Goal: Task Accomplishment & Management: Complete application form

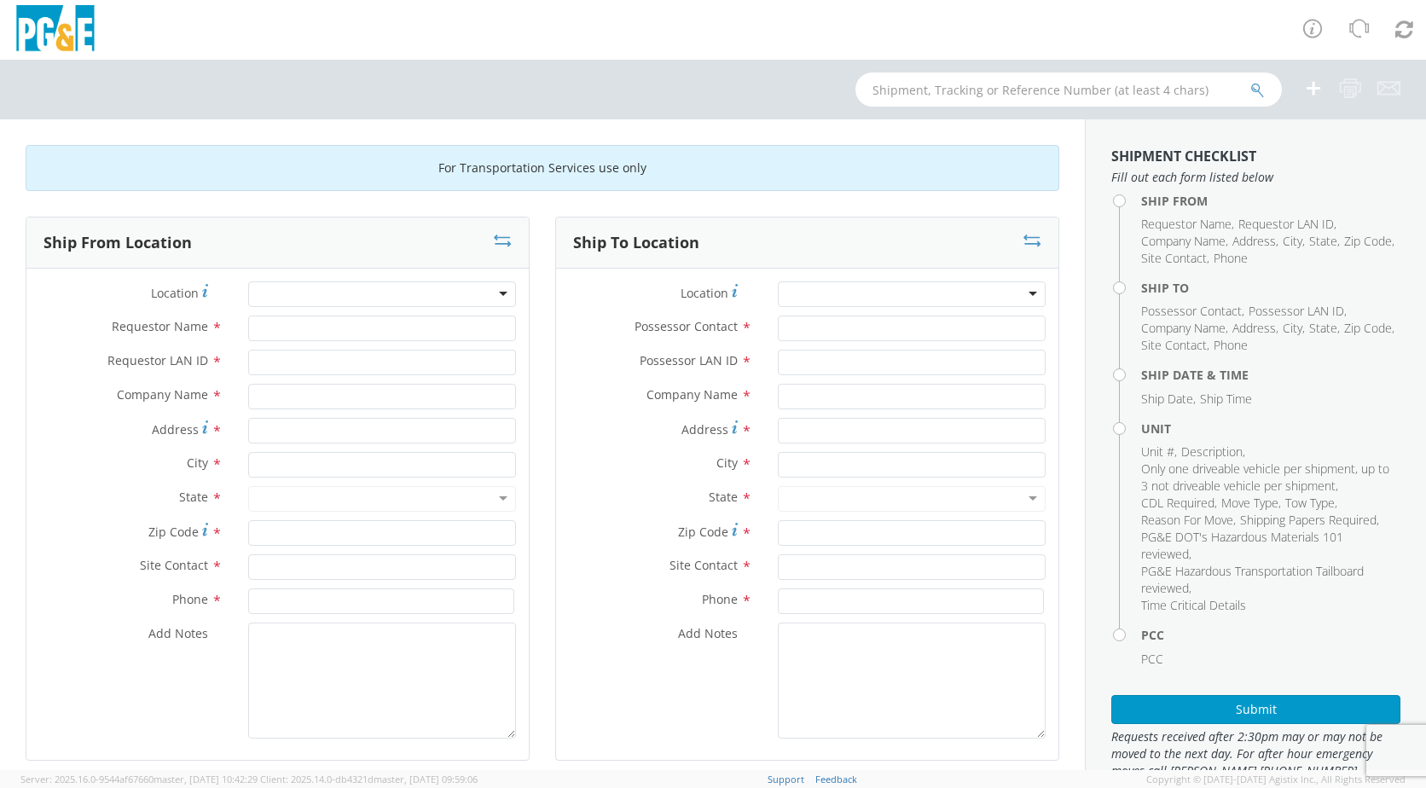
click at [487, 296] on div at bounding box center [382, 294] width 268 height 26
click at [496, 296] on div at bounding box center [382, 294] width 268 height 26
click at [496, 292] on div at bounding box center [382, 294] width 268 height 26
click at [1018, 295] on div at bounding box center [912, 294] width 268 height 26
click at [1028, 471] on input "text" at bounding box center [912, 465] width 268 height 26
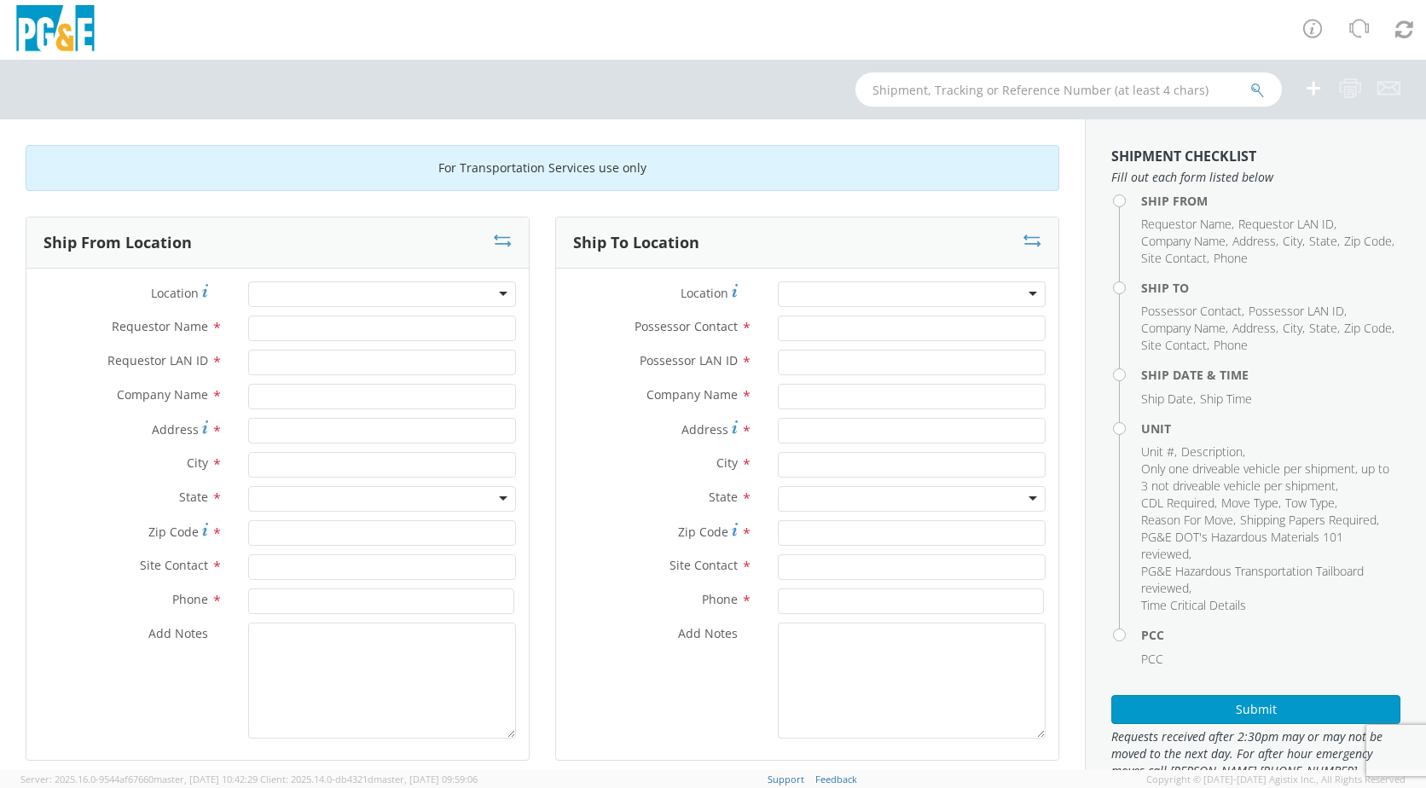
click at [1023, 294] on div at bounding box center [912, 294] width 268 height 26
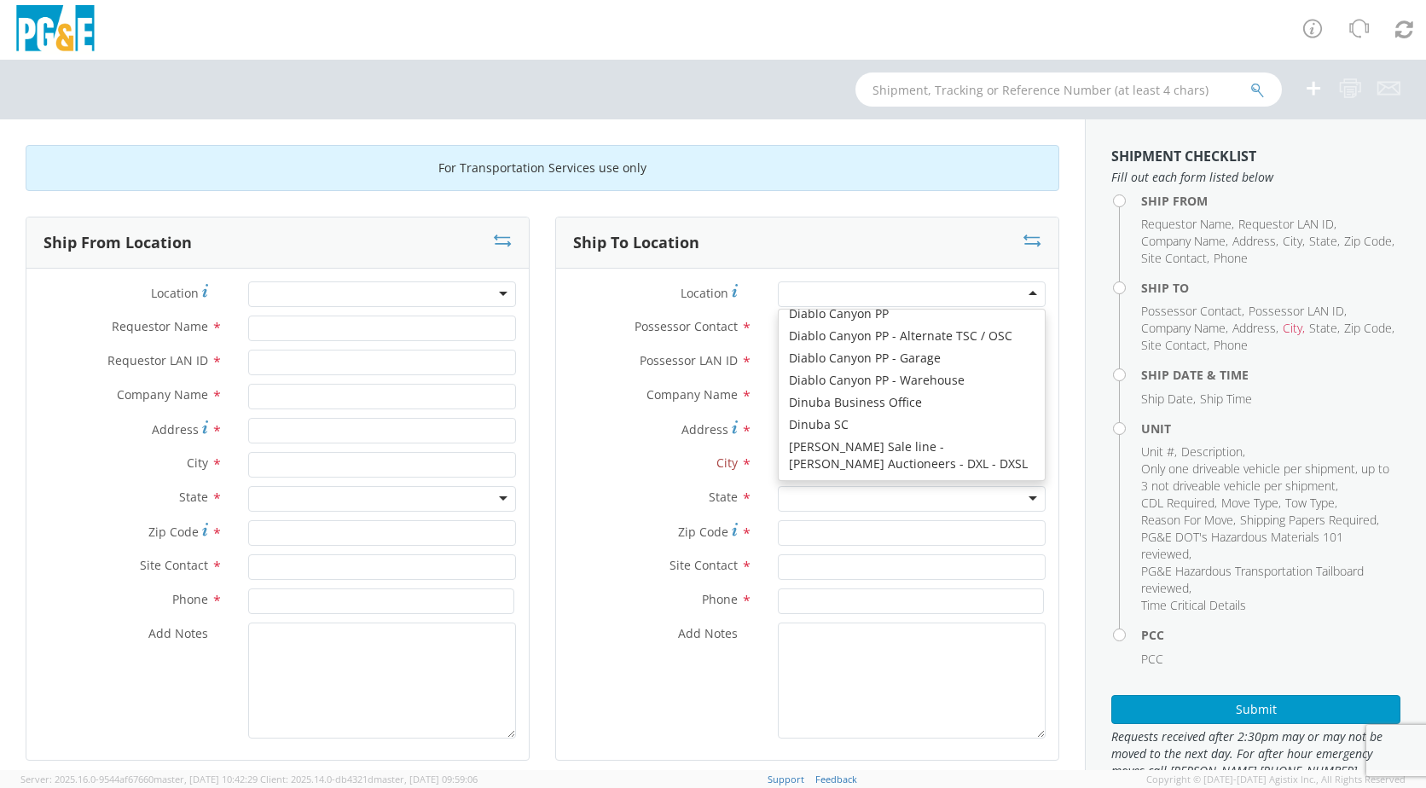
scroll to position [2232, 0]
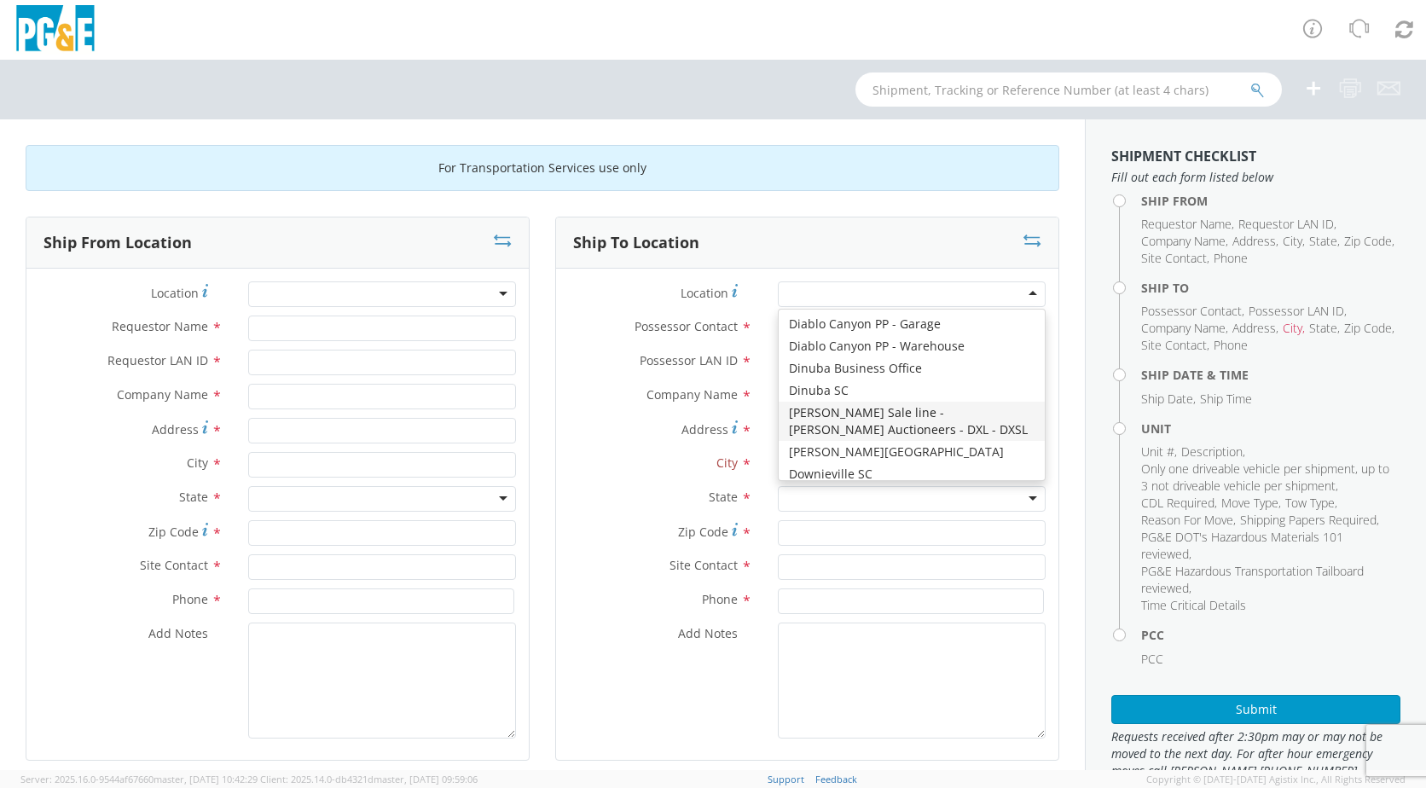
type input "PG&E"
type input "[STREET_ADDRESS][PERSON_NAME]"
type input "[PERSON_NAME]"
type input "95620"
type input "[PHONE_NUMBER]"
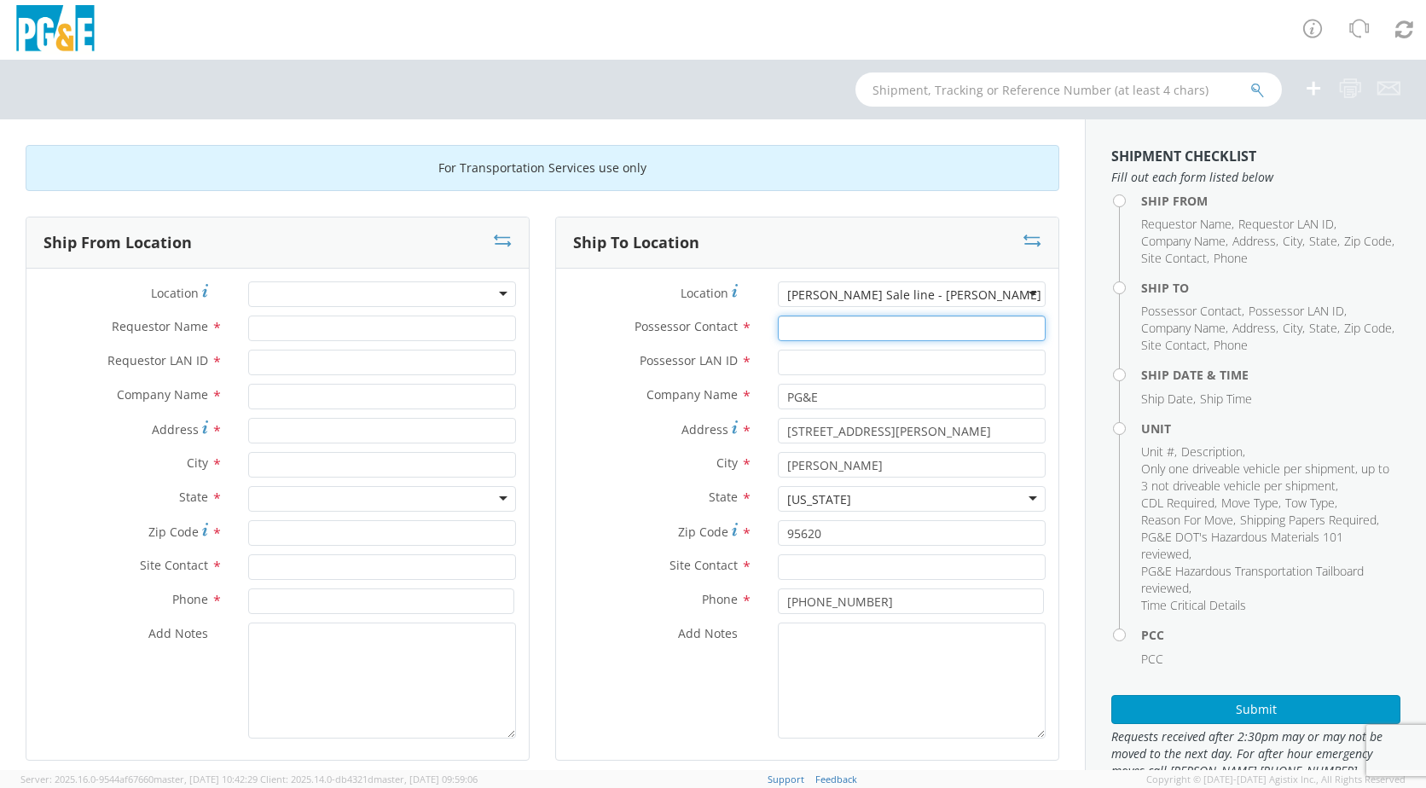
click at [801, 327] on input "Possessor Contact *" at bounding box center [912, 329] width 268 height 26
click at [797, 327] on input "Possessor Contact *" at bounding box center [912, 329] width 268 height 26
type input "[PERSON_NAME]"
click at [821, 358] on input "Possessor LAN ID *" at bounding box center [912, 363] width 268 height 26
type input "JH2M"
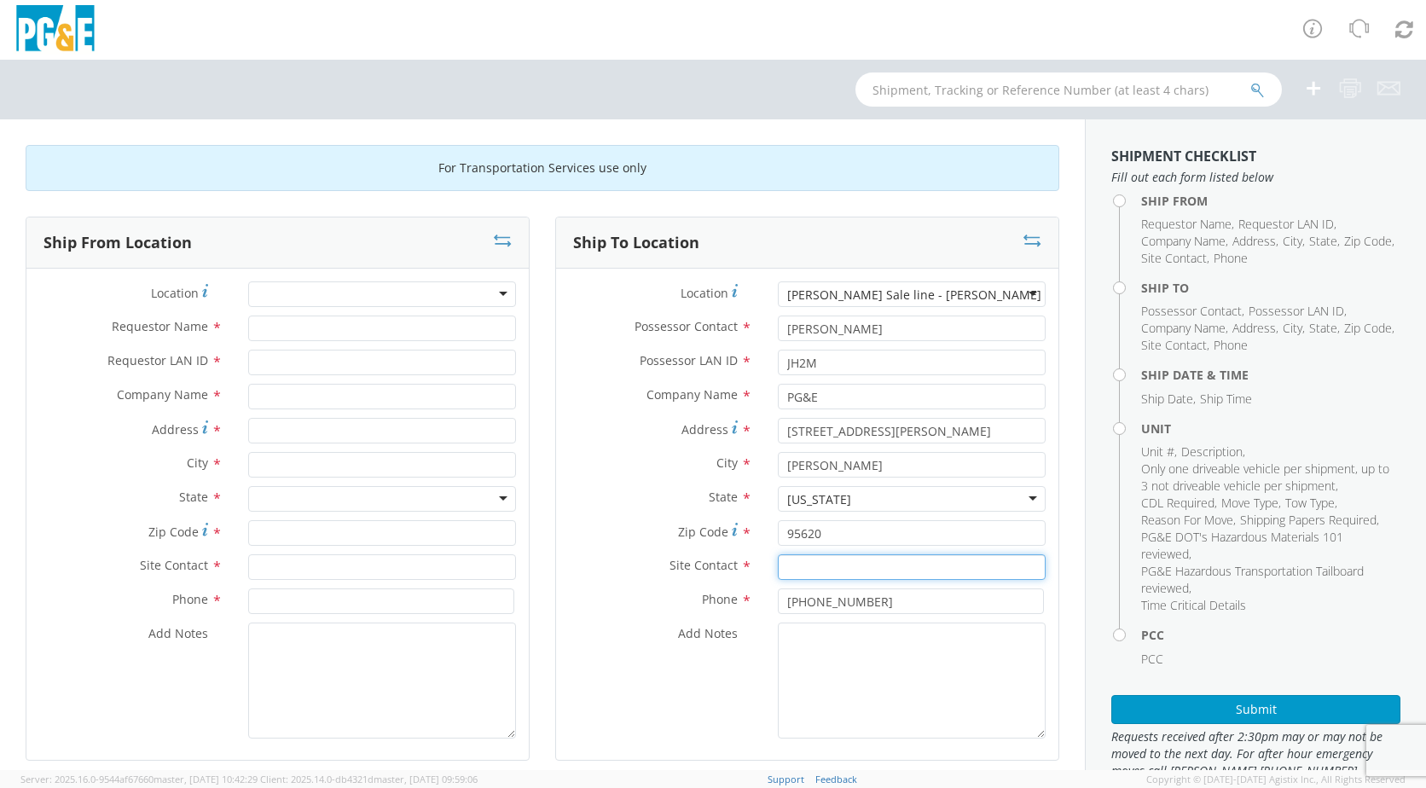
click at [822, 569] on input "text" at bounding box center [912, 567] width 268 height 26
type input "[PERSON_NAME]"
click at [863, 609] on input "[PHONE_NUMBER]" at bounding box center [911, 601] width 266 height 26
type input "[PHONE_NUMBER]"
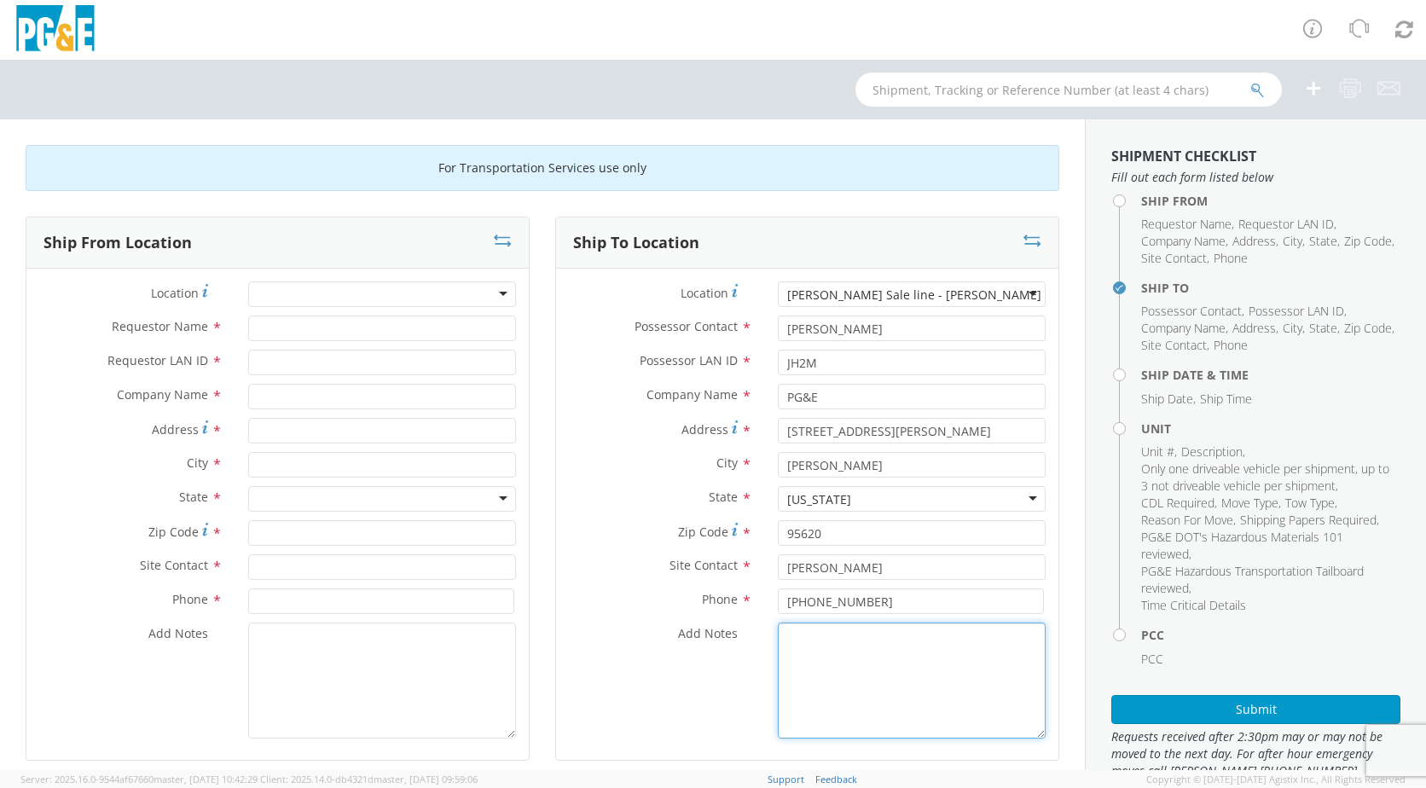
click at [824, 652] on textarea "Add Notes *" at bounding box center [912, 681] width 268 height 116
type textarea "TOW UNIT TO AUTION"
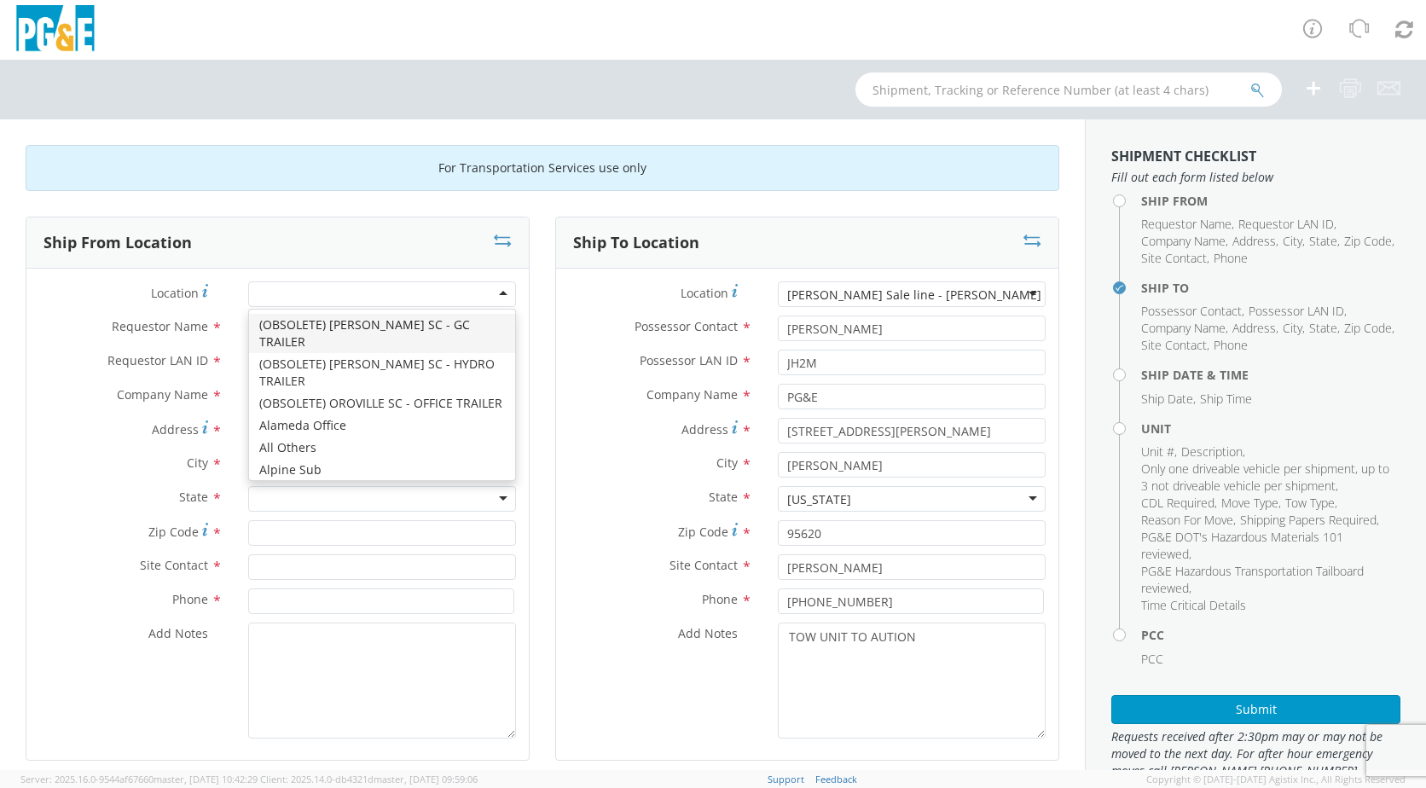
click at [495, 293] on div at bounding box center [382, 294] width 268 height 26
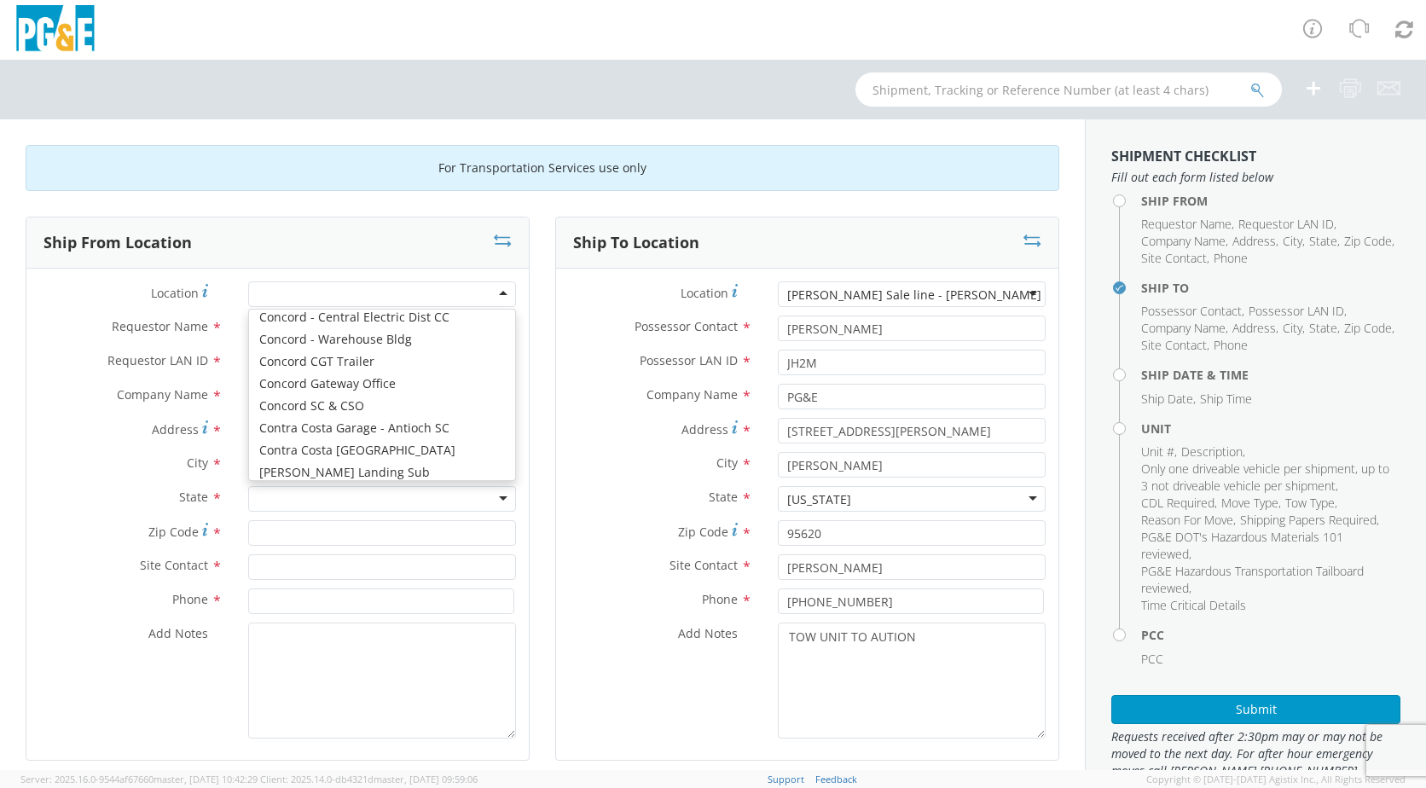
scroll to position [1722, 0]
type input "PG&E"
type input "[STREET_ADDRESS]"
type input "CONCORD"
type input "94518"
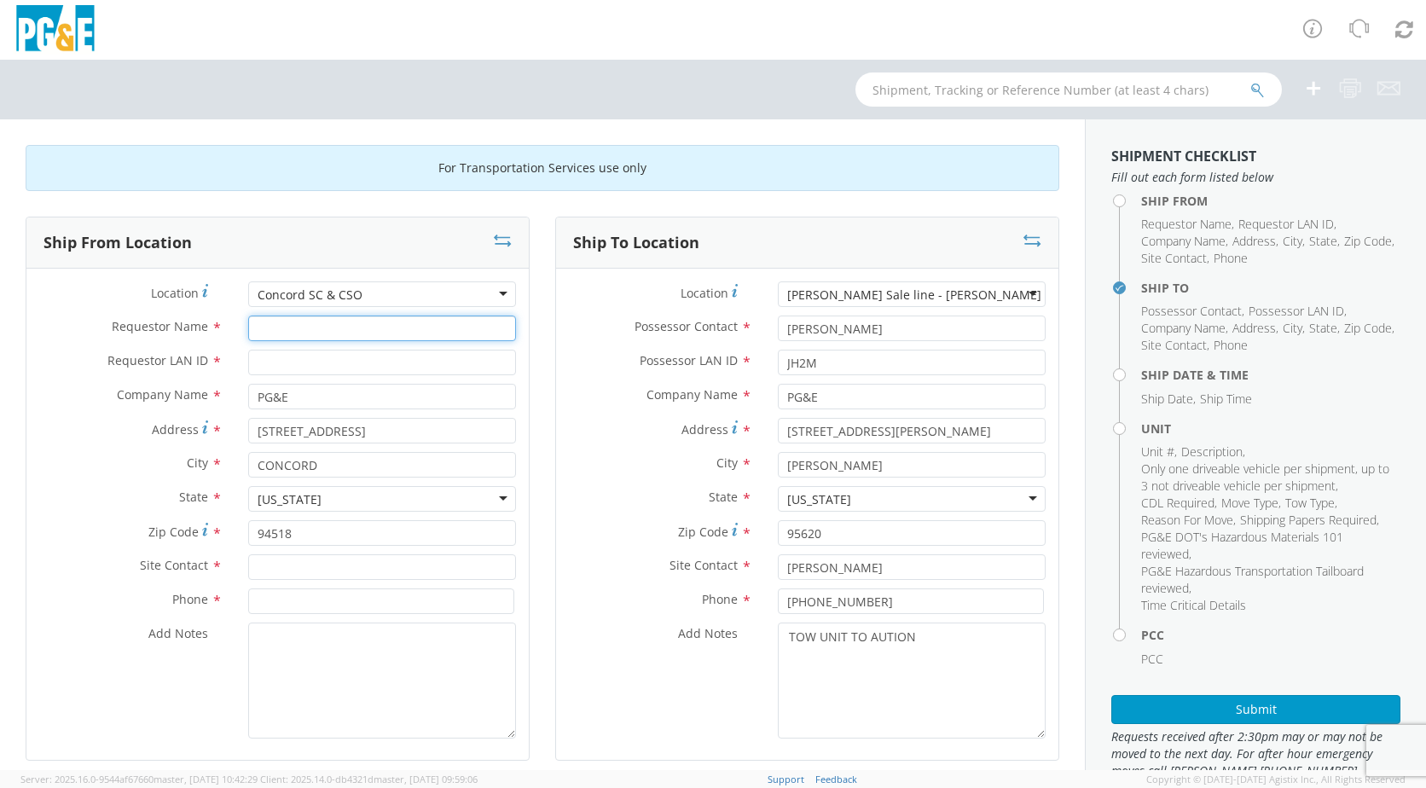
click at [321, 325] on input "Requestor Name *" at bounding box center [382, 329] width 268 height 26
type input "[PERSON_NAME]"
click at [299, 362] on input "Requestor LAN ID *" at bounding box center [382, 363] width 268 height 26
type input "JH2M"
click at [363, 566] on input "text" at bounding box center [382, 567] width 268 height 26
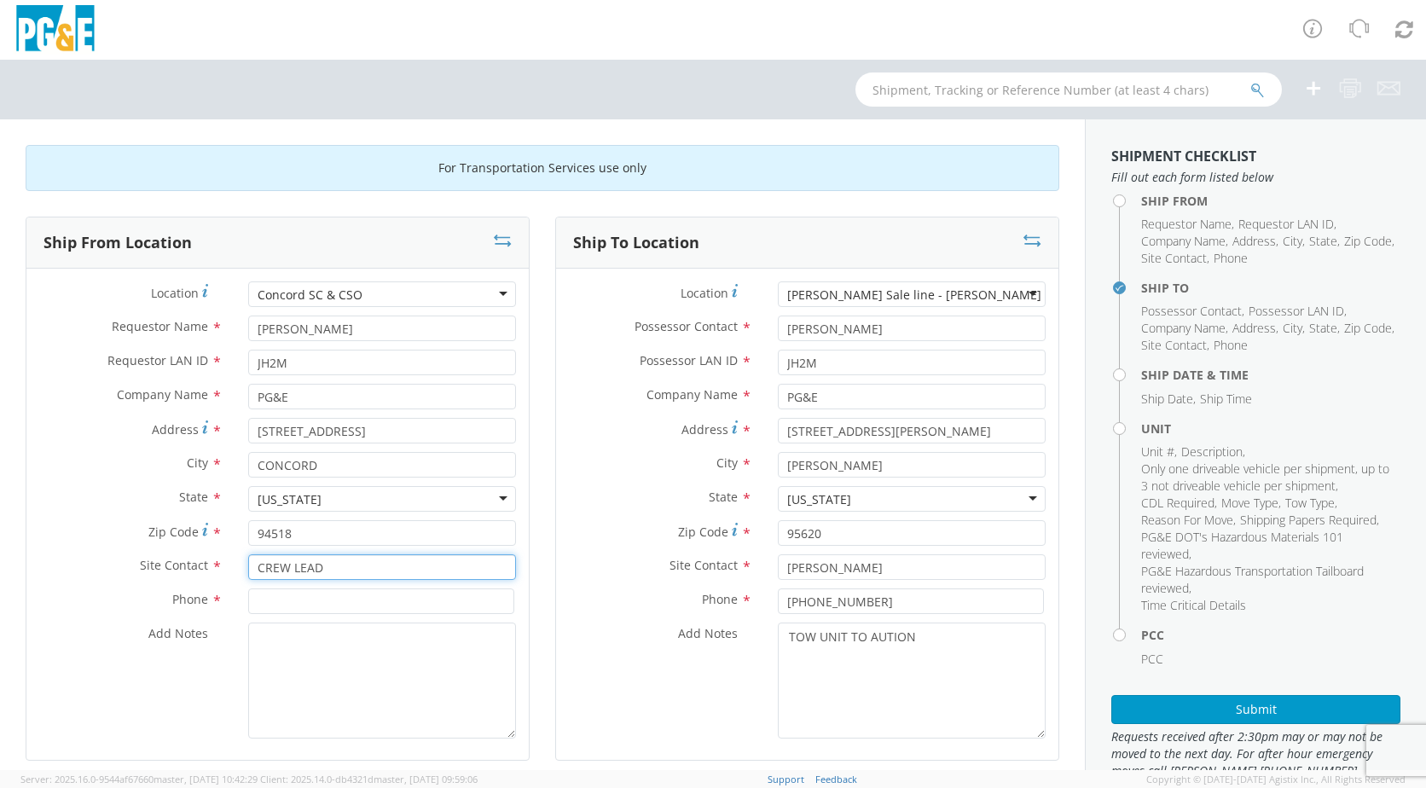
type input "CREW LEAD"
click at [344, 605] on input at bounding box center [381, 601] width 266 height 26
type input "[PHONE_NUMBER]"
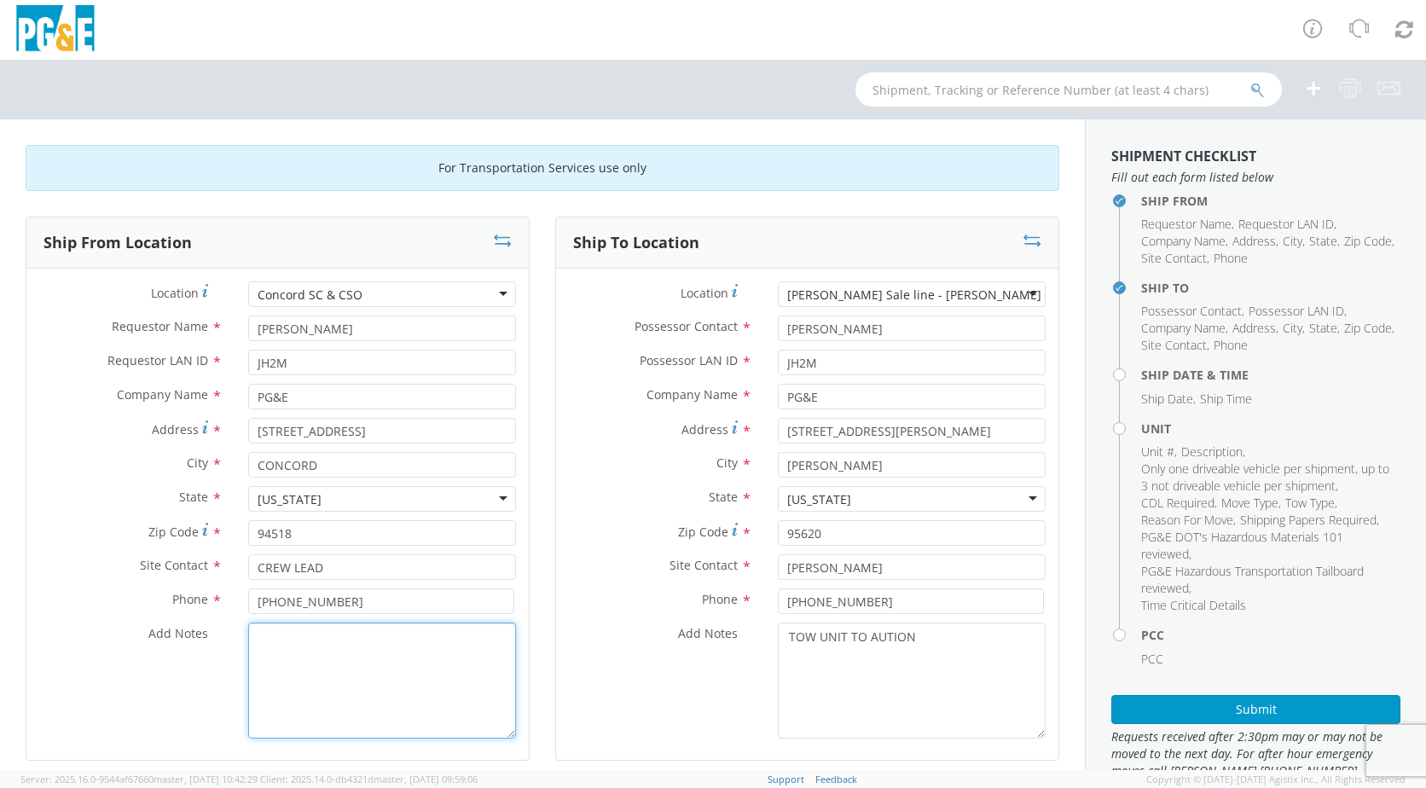
click at [294, 643] on textarea "Add Notes *" at bounding box center [382, 681] width 268 height 116
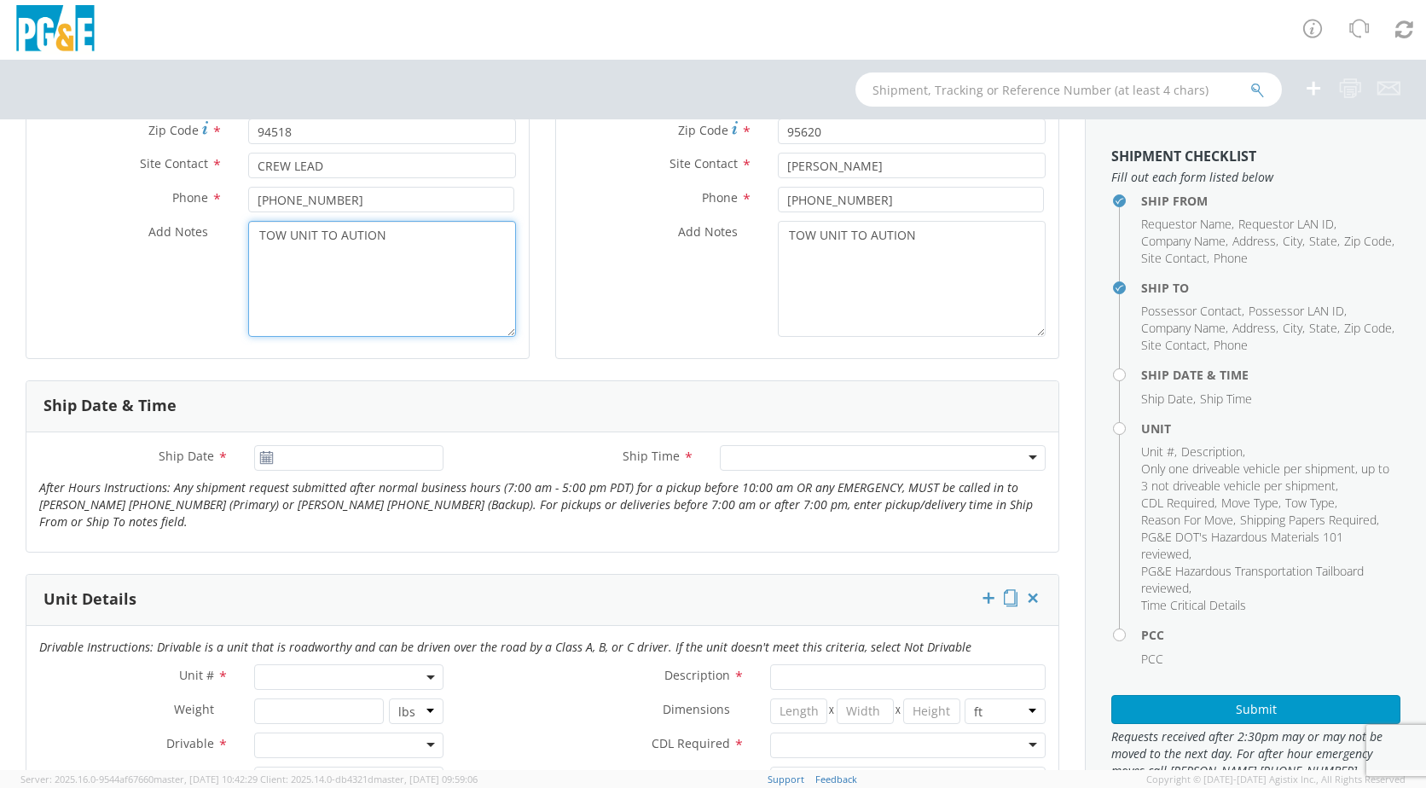
scroll to position [413, 0]
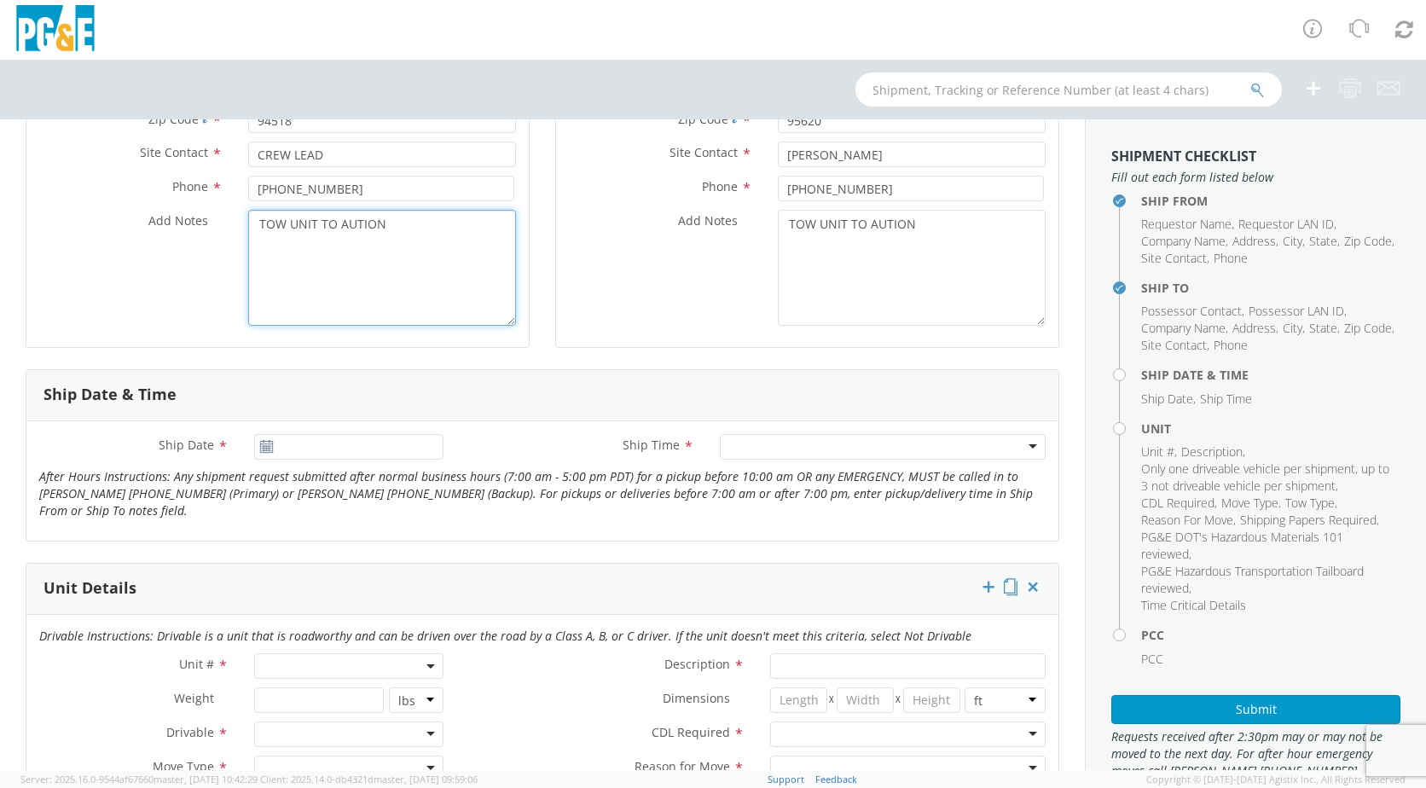
type textarea "TOW UNIT TO AUTION"
click at [261, 450] on use at bounding box center [266, 446] width 12 height 12
click at [273, 449] on input "[DATE]" at bounding box center [348, 447] width 189 height 26
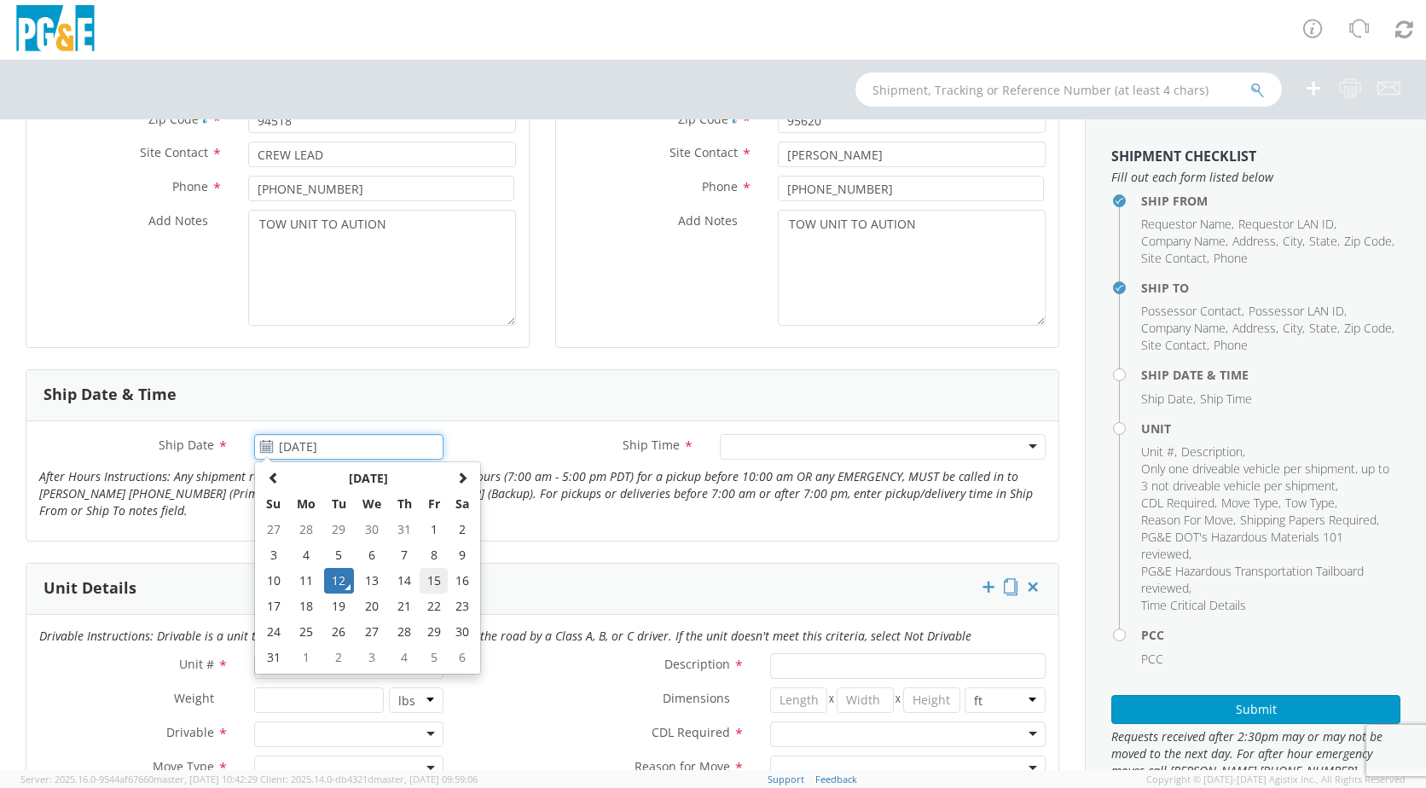
click at [429, 577] on td "15" at bounding box center [434, 581] width 29 height 26
type input "[DATE]"
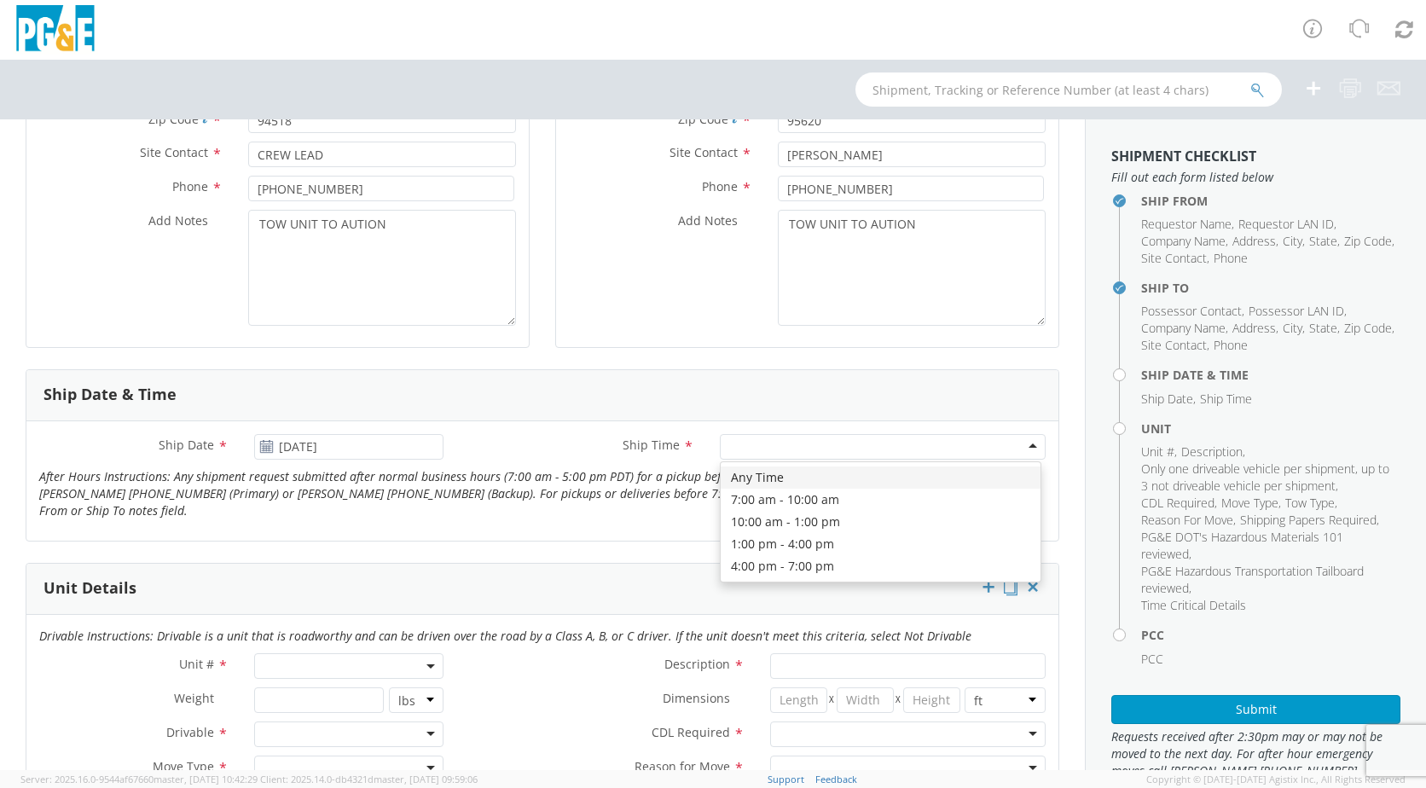
click at [744, 449] on div at bounding box center [883, 447] width 326 height 26
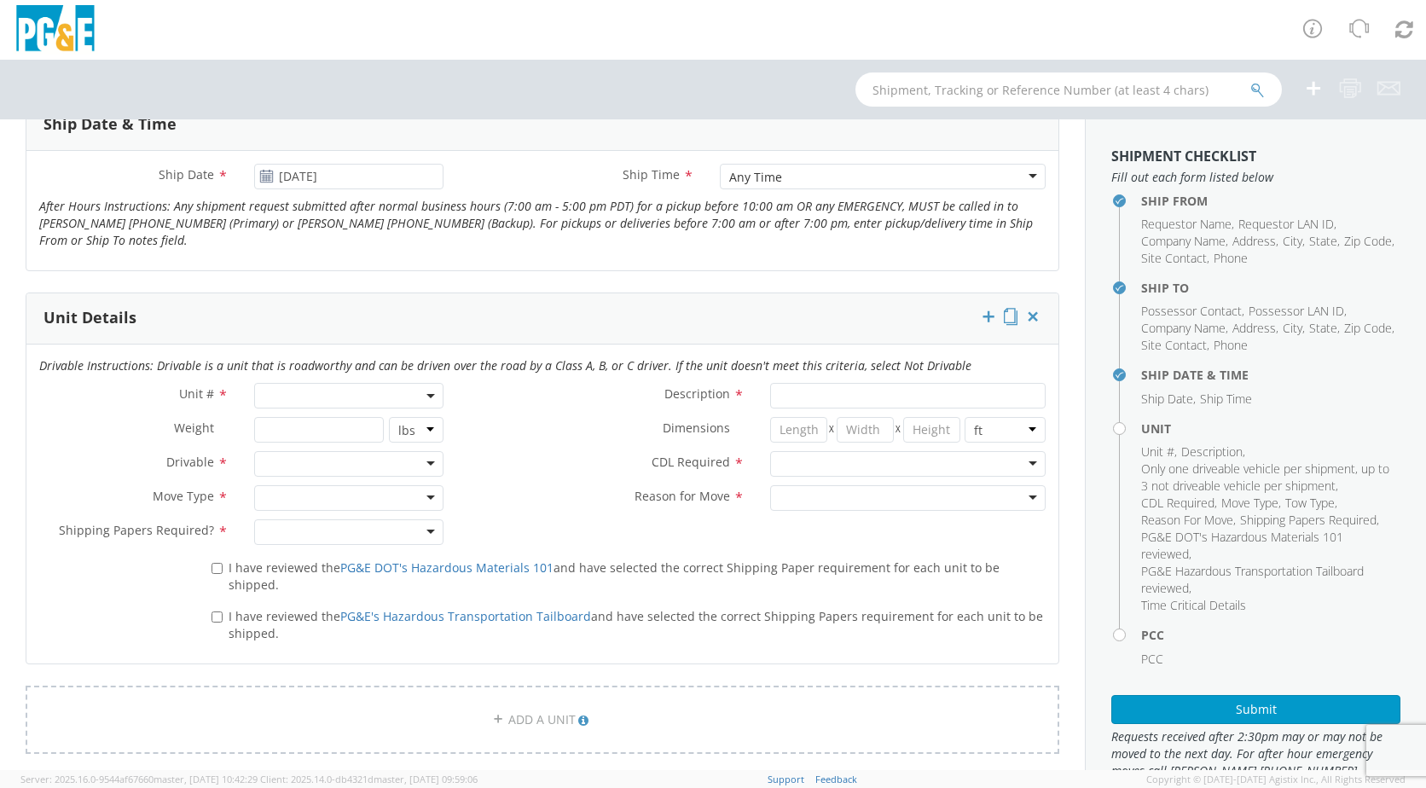
scroll to position [692, 0]
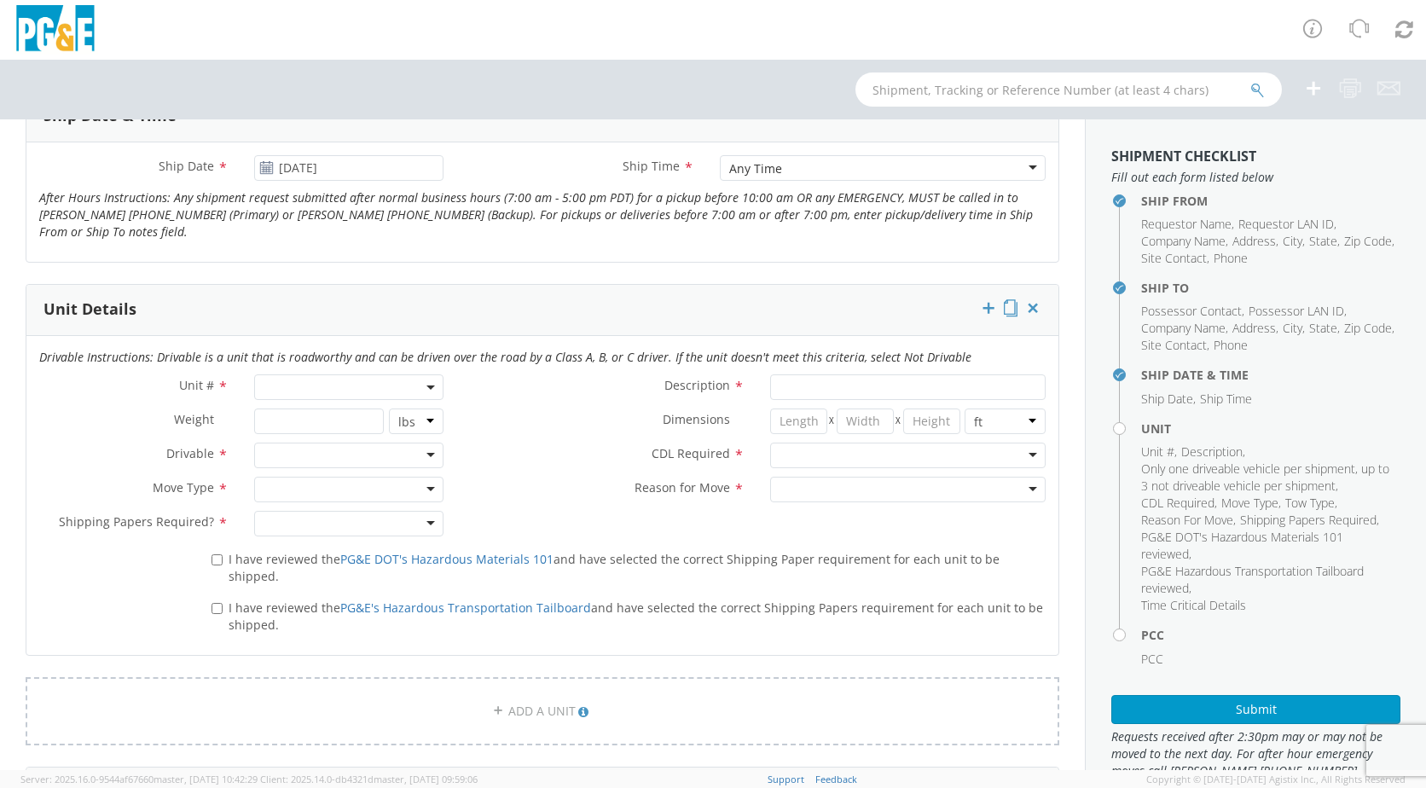
click at [426, 388] on b at bounding box center [430, 387] width 9 height 4
click at [379, 420] on input "search" at bounding box center [347, 416] width 178 height 26
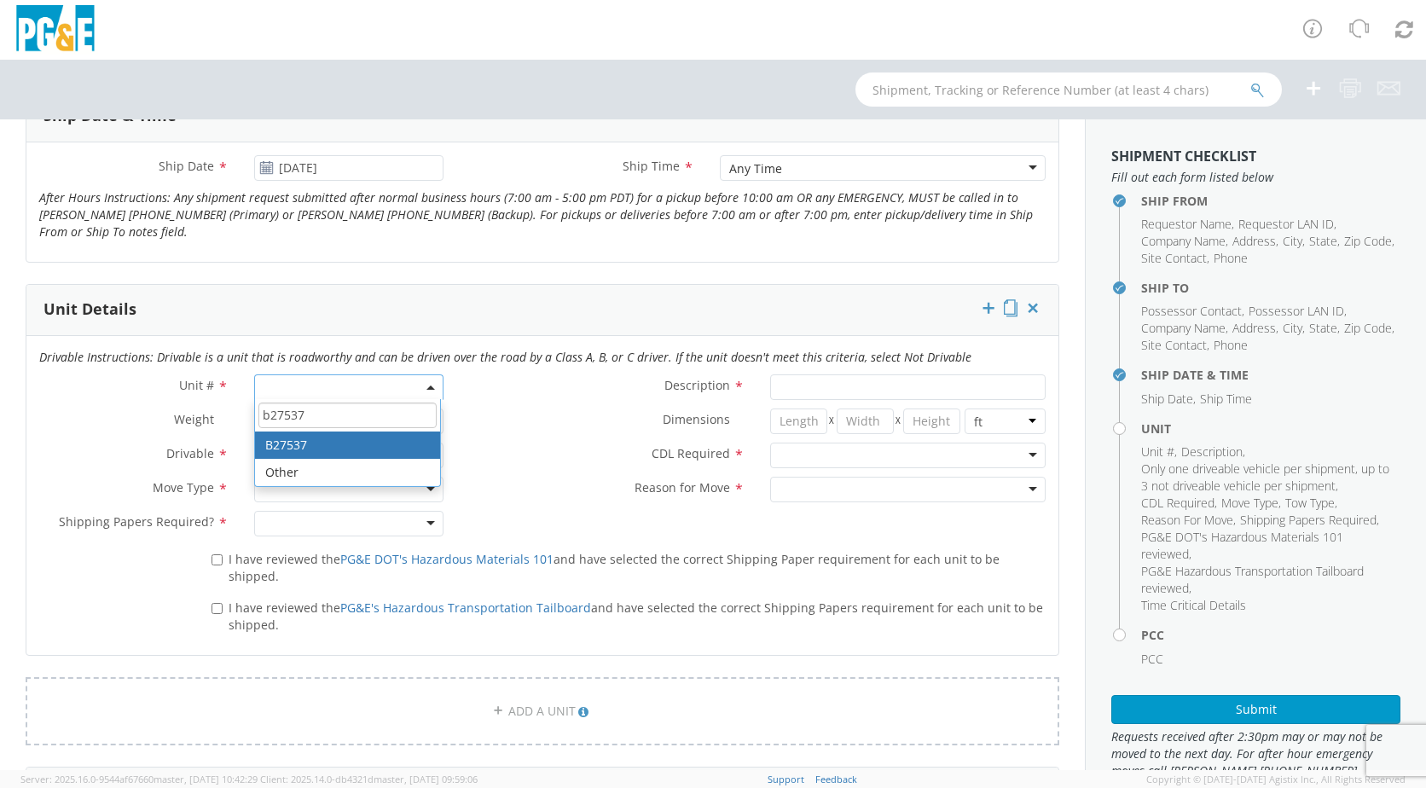
type input "b27537"
type input "PICKUP; 1/2T 4x4"
type input "7300"
select select "B27537"
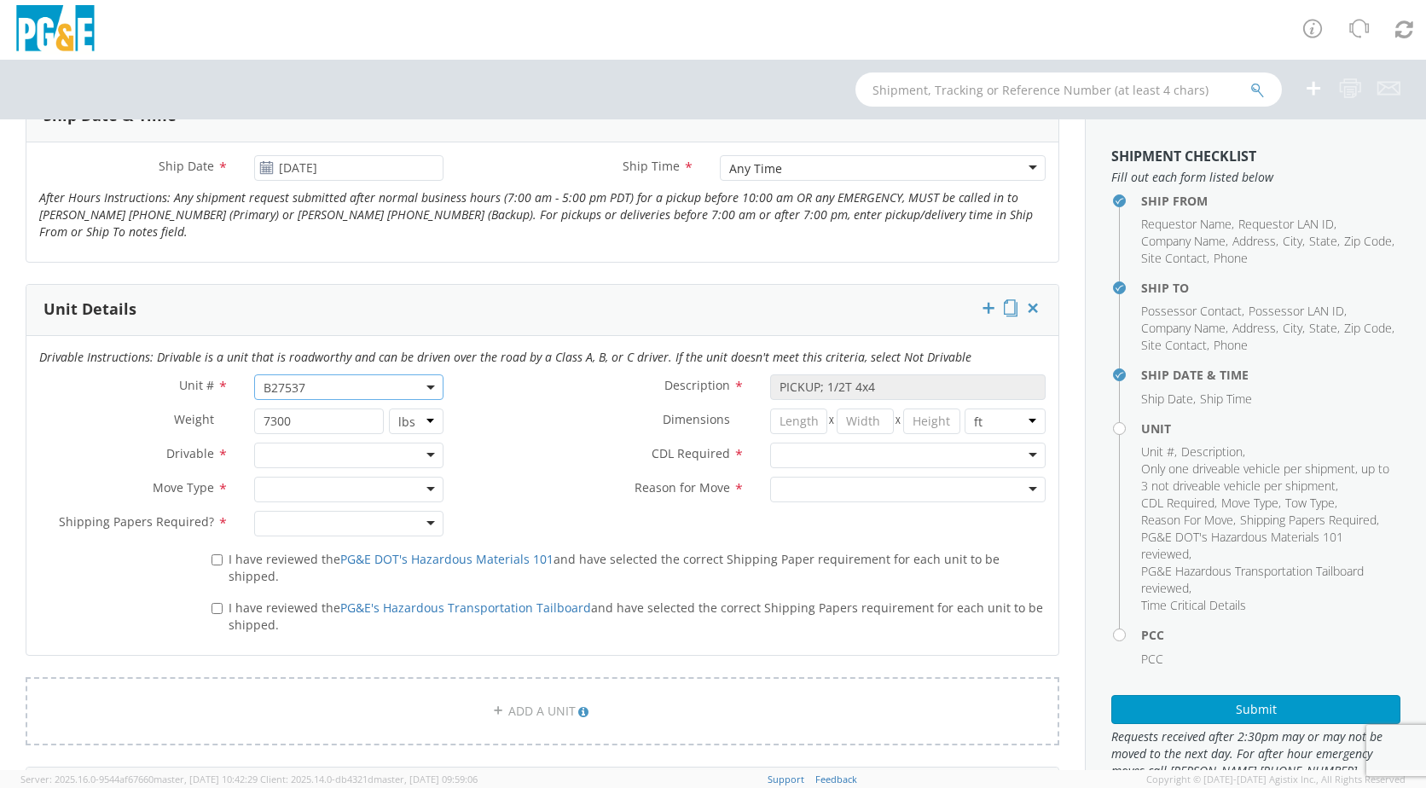
click at [417, 458] on div at bounding box center [348, 456] width 189 height 26
click at [417, 490] on div at bounding box center [348, 490] width 189 height 26
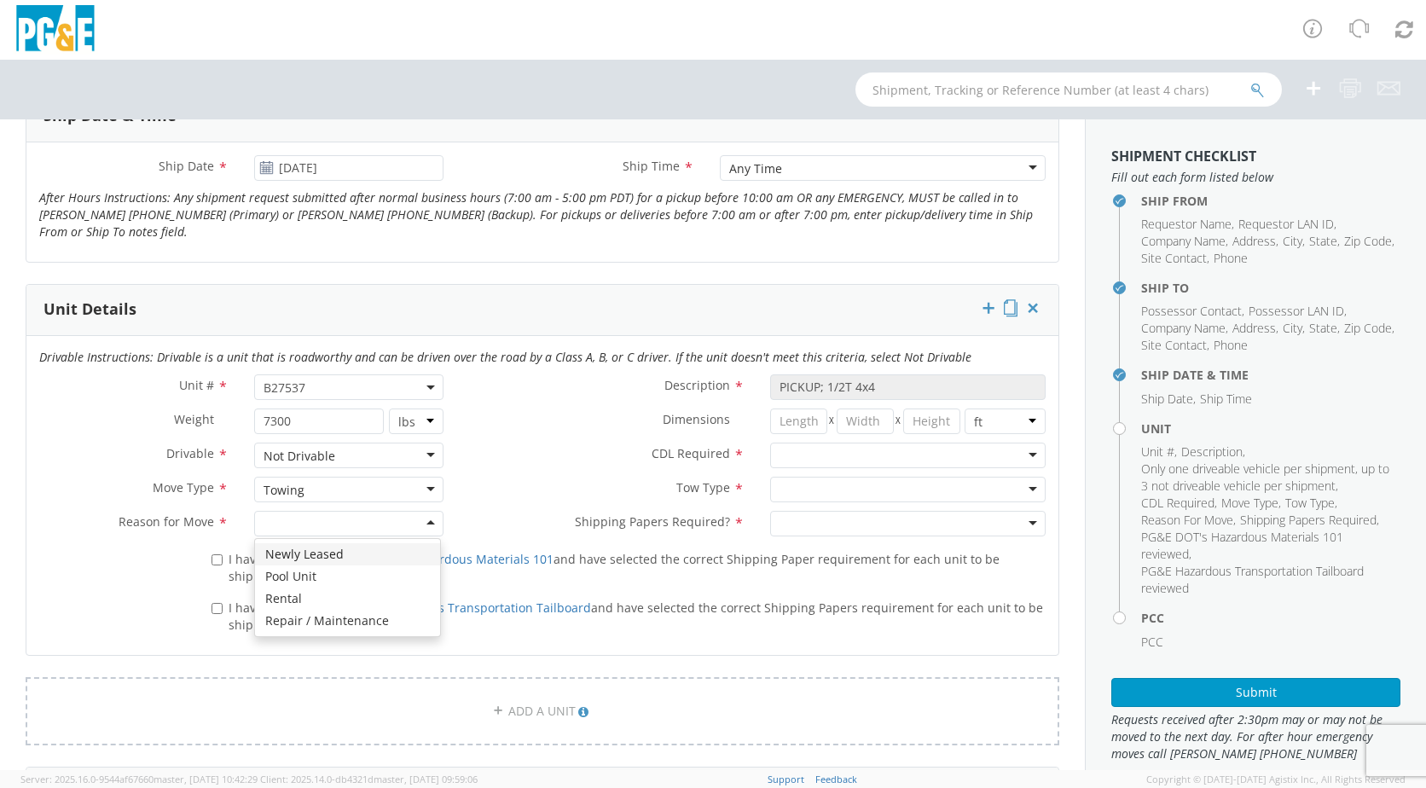
click at [423, 524] on div at bounding box center [348, 524] width 189 height 26
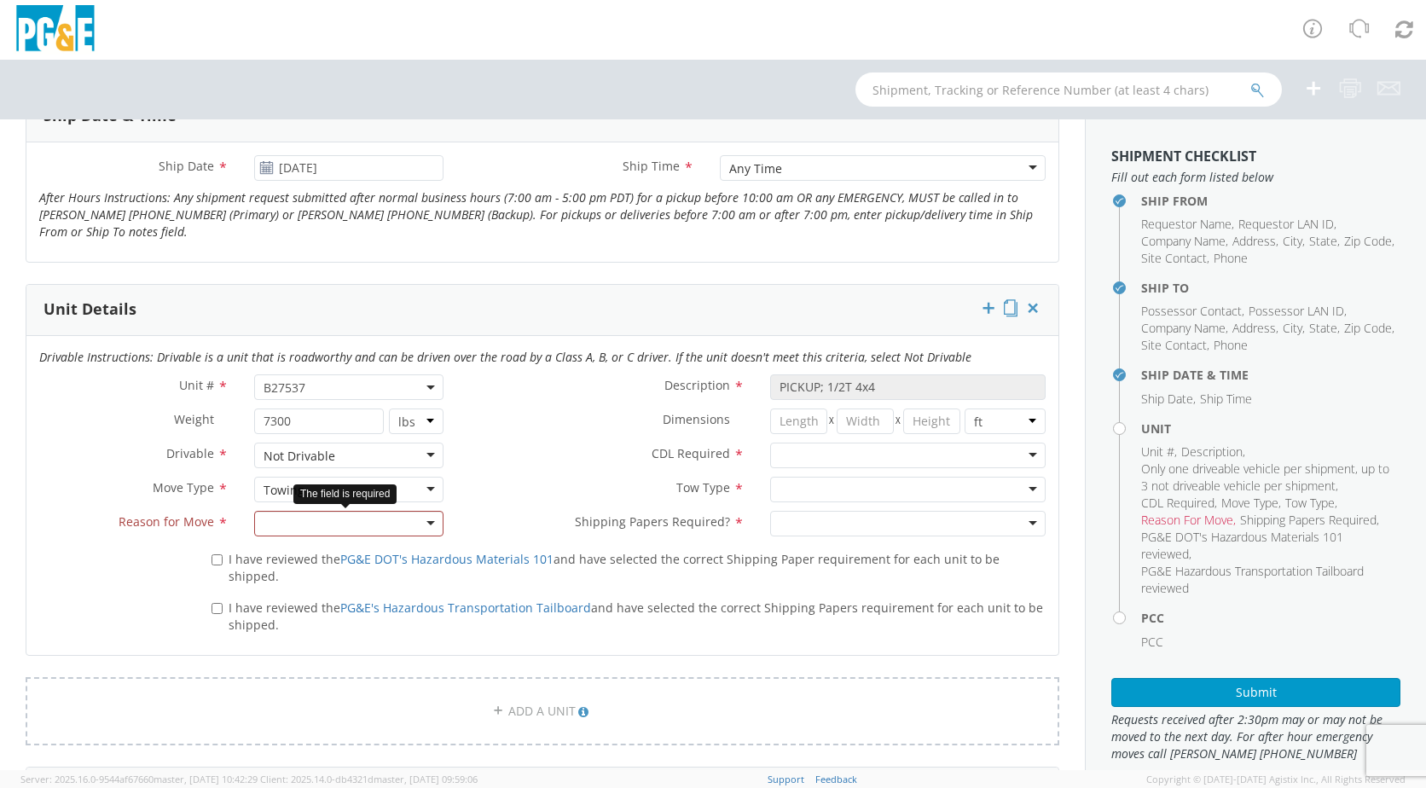
click at [449, 522] on div "Newly Leased Pool Unit Rental Repair / Maintenance" at bounding box center [348, 524] width 215 height 26
click at [432, 529] on div at bounding box center [348, 524] width 189 height 26
click at [1018, 494] on div at bounding box center [907, 490] width 275 height 26
click at [1022, 491] on div at bounding box center [907, 490] width 275 height 26
click at [623, 483] on label "Tow Type *" at bounding box center [606, 488] width 301 height 22
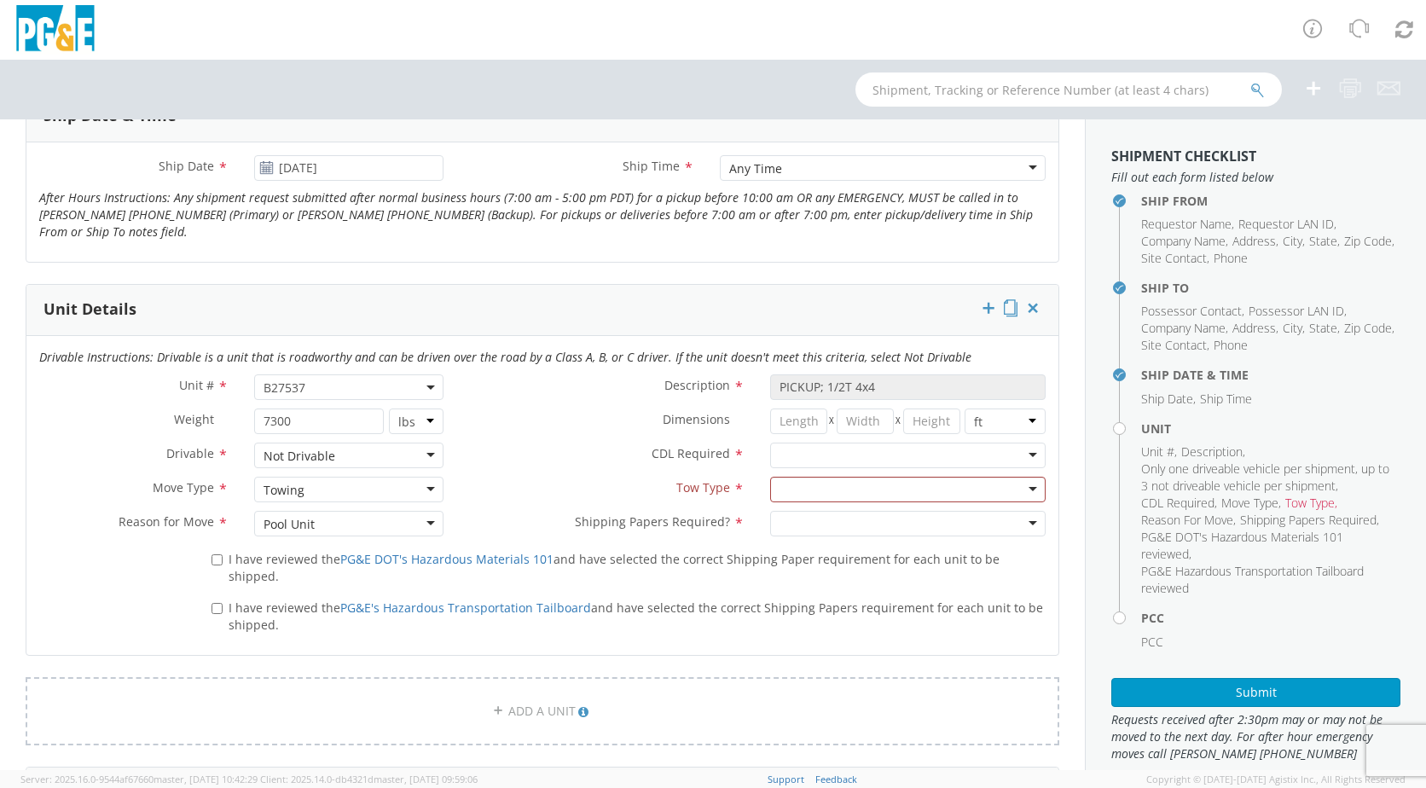
click at [1022, 454] on div at bounding box center [907, 456] width 275 height 26
click at [1022, 489] on div at bounding box center [907, 490] width 275 height 26
click at [608, 497] on label "Tow Type *" at bounding box center [606, 488] width 301 height 22
click at [430, 525] on div "Pool Unit" at bounding box center [348, 524] width 189 height 26
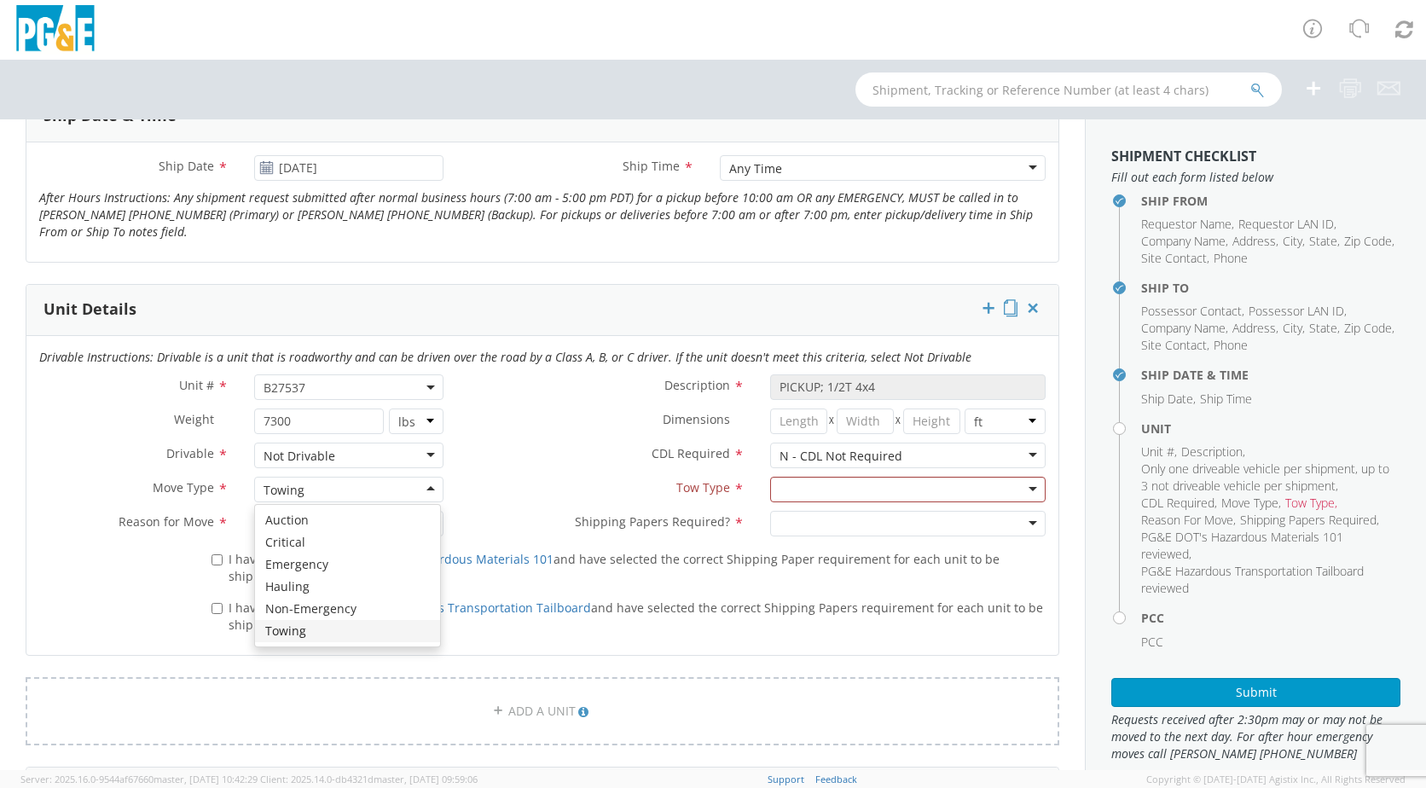
click at [425, 489] on div "Towing" at bounding box center [348, 490] width 189 height 26
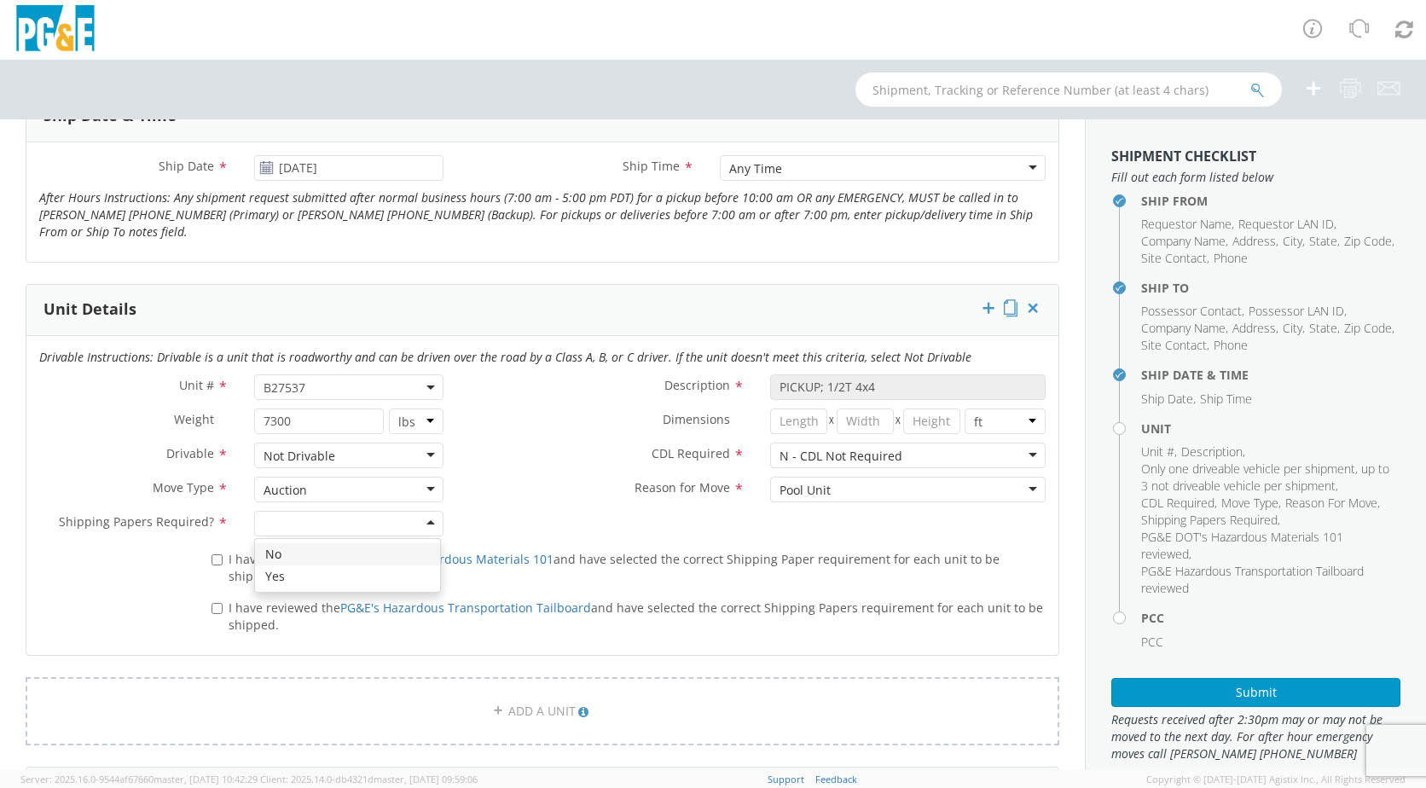
click at [423, 518] on div at bounding box center [348, 524] width 189 height 26
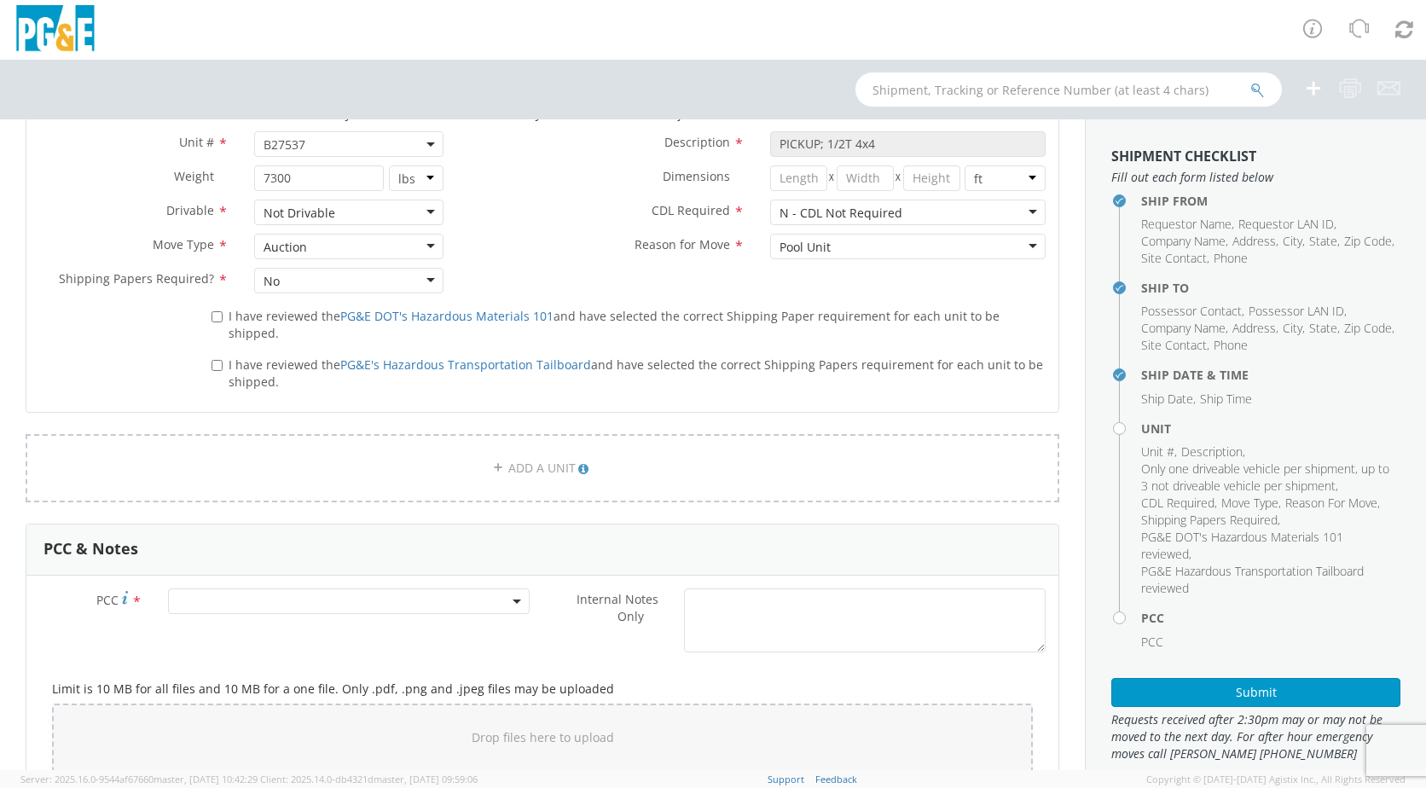
scroll to position [1017, 0]
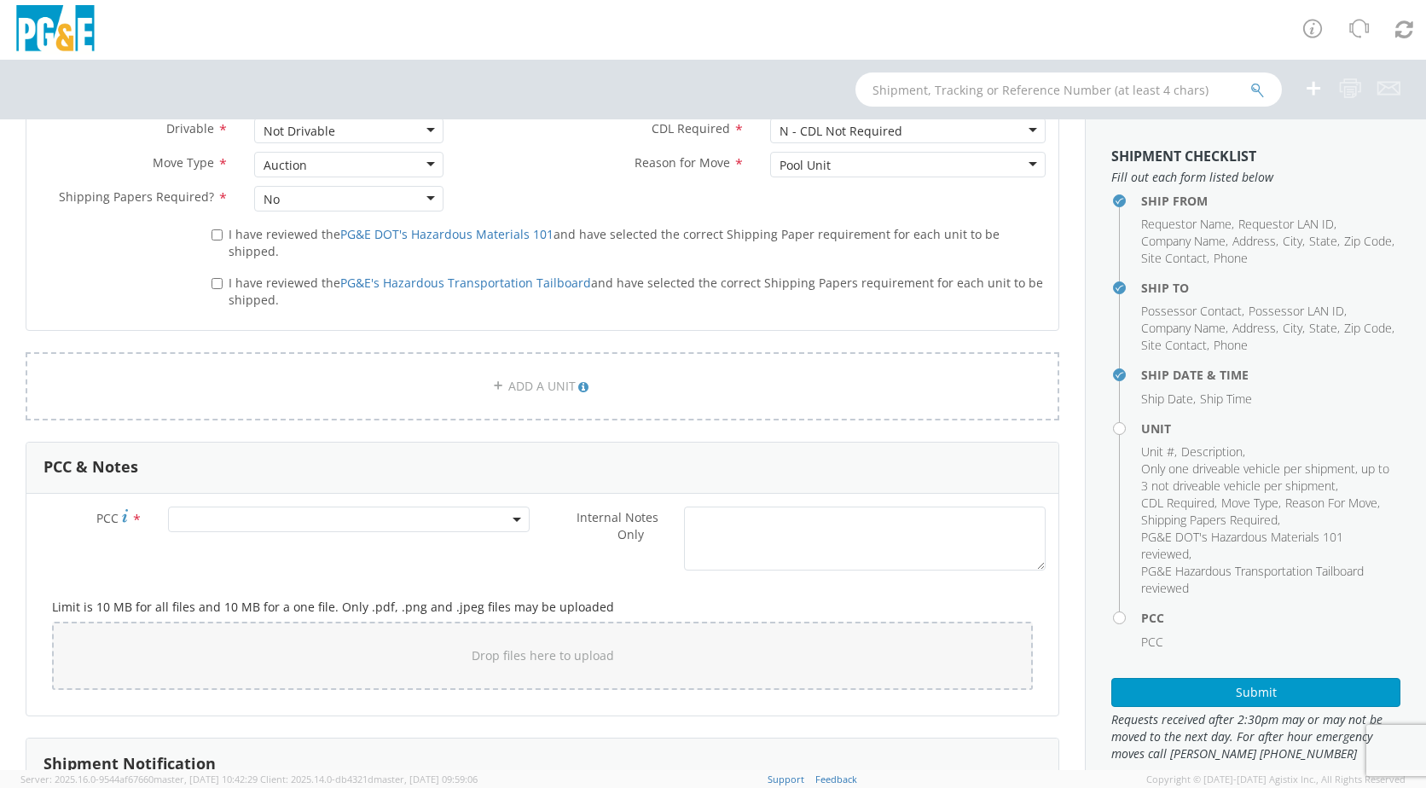
click at [513, 518] on b at bounding box center [517, 520] width 9 height 4
click at [315, 535] on input "number" at bounding box center [346, 548] width 348 height 26
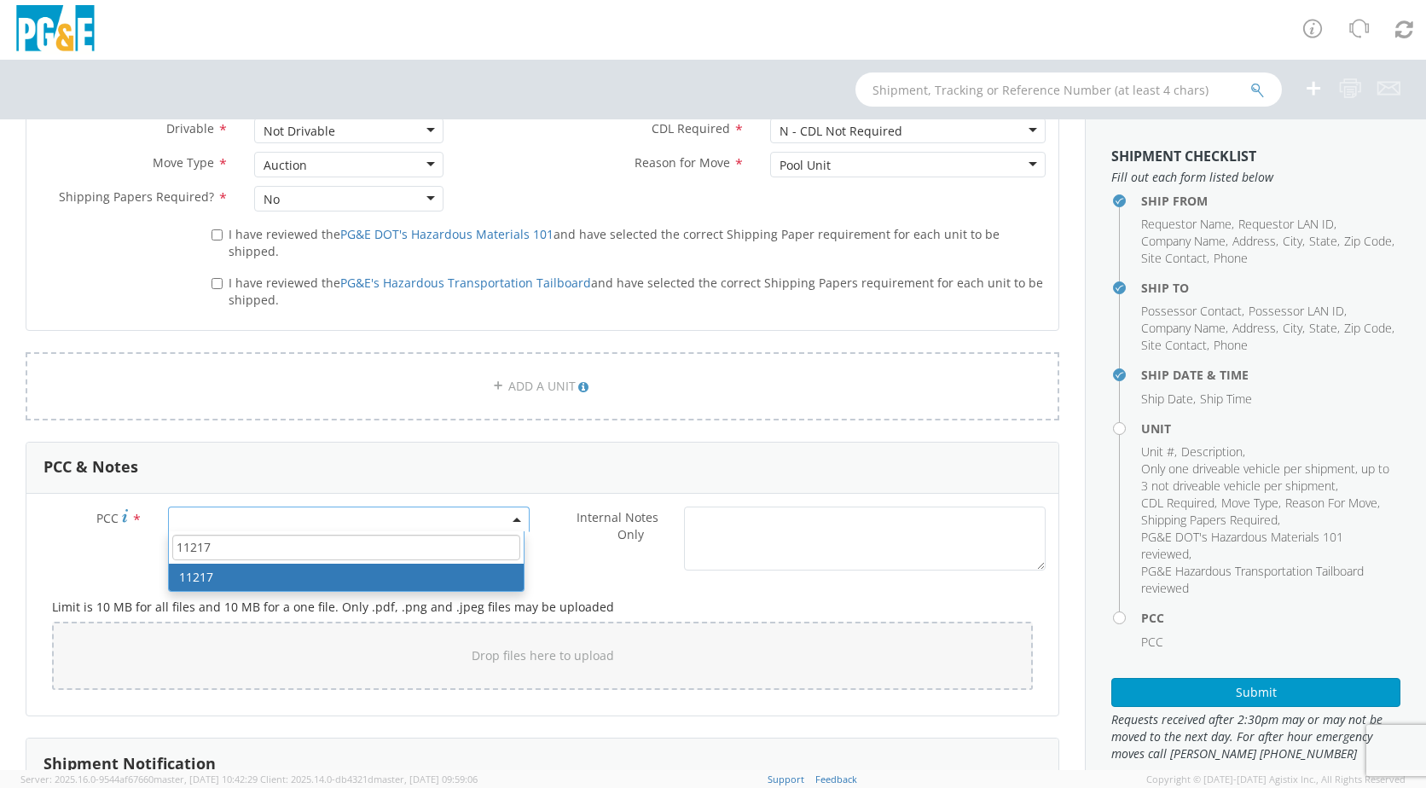
type input "11217"
select select "11217"
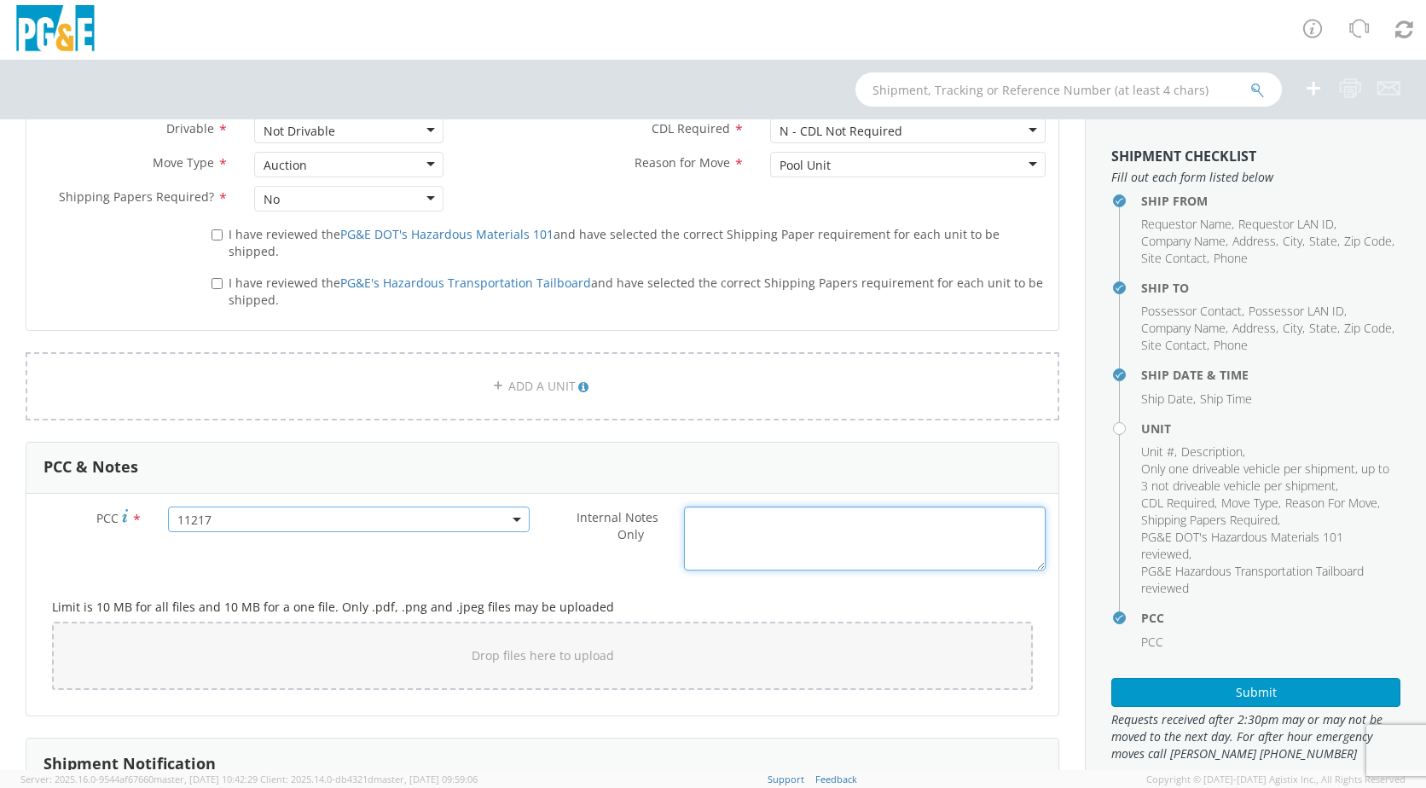
click at [790, 513] on textarea "Internal Notes Only *" at bounding box center [865, 539] width 362 height 64
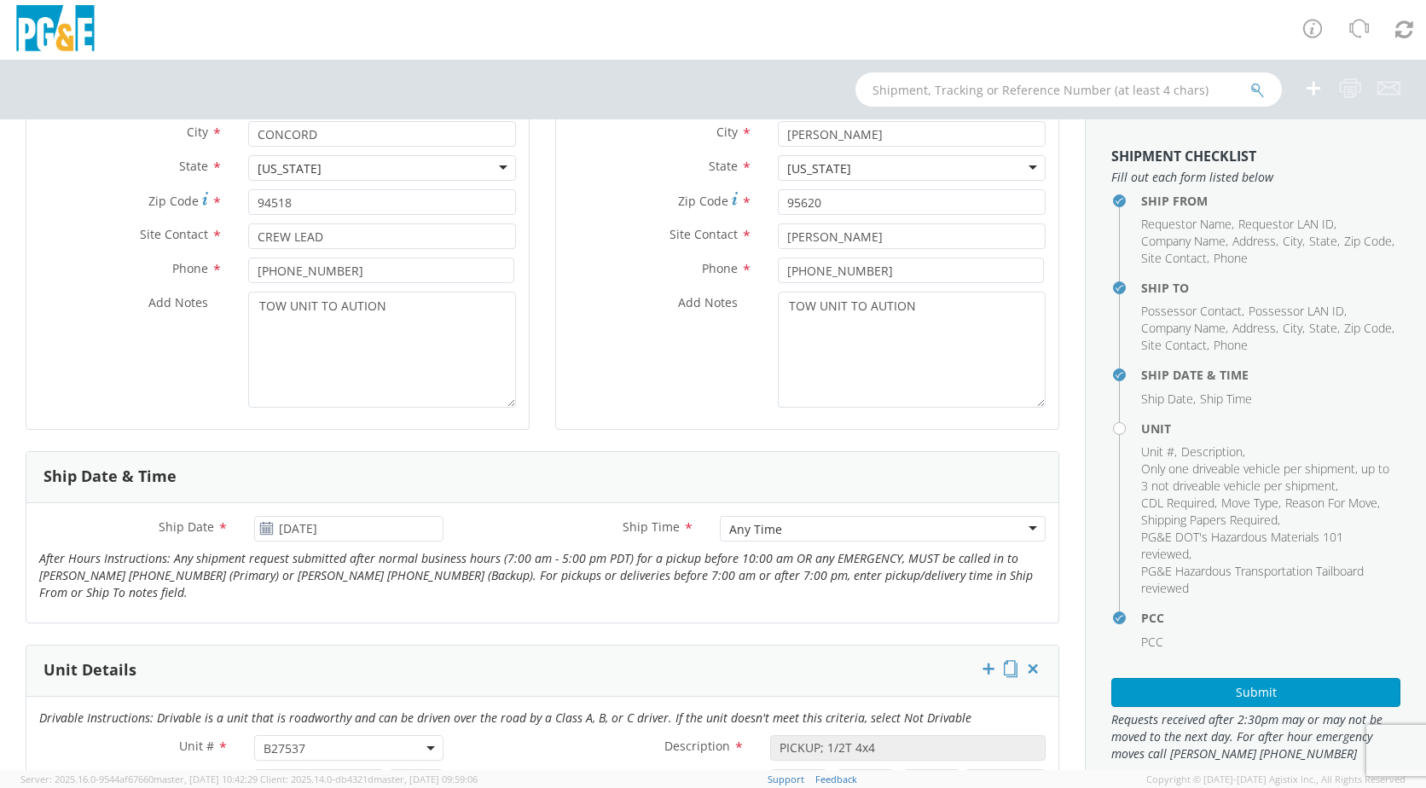
scroll to position [281, 0]
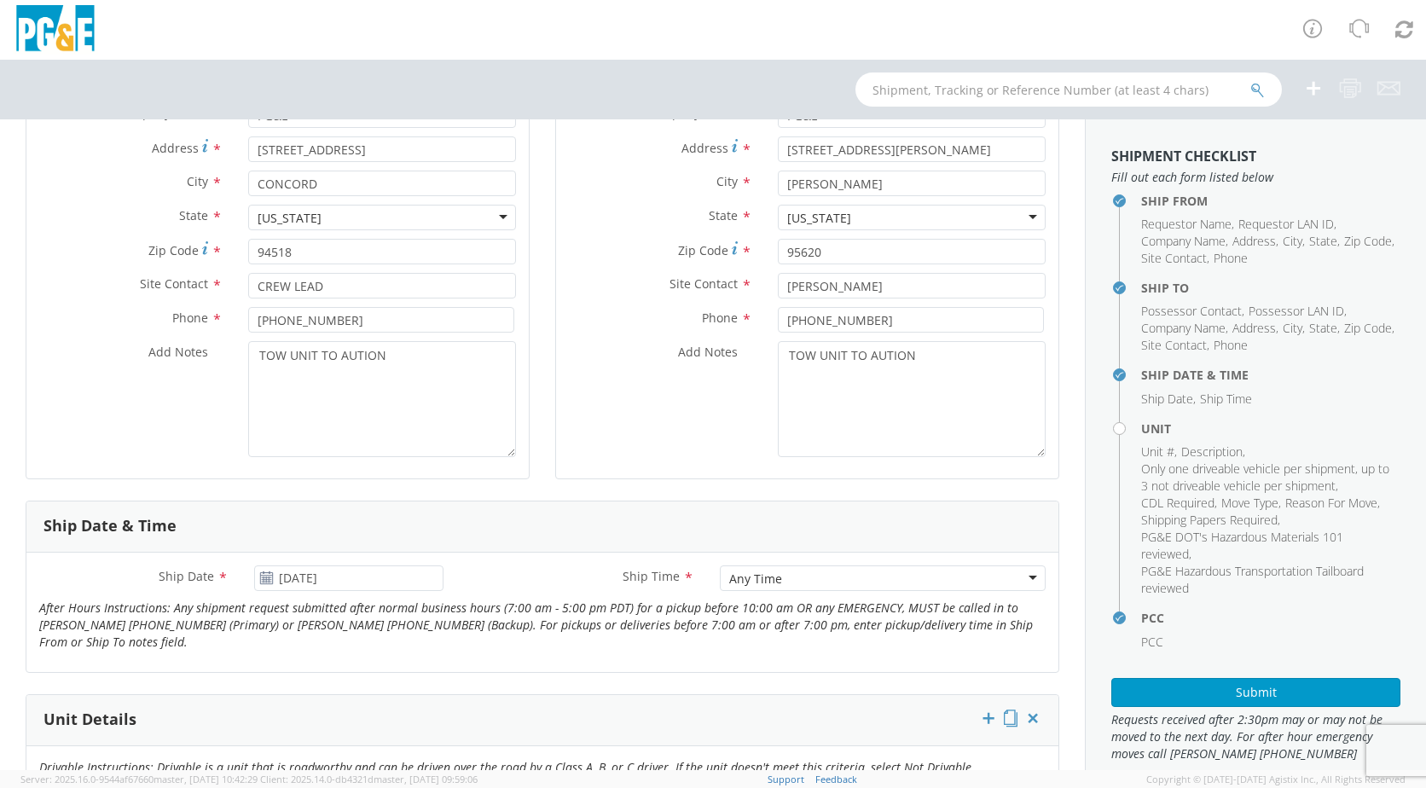
type textarea "UNIT NOT DRIVEABLE - NEEDS TO BE TOWED TO AUTION"
click at [255, 356] on textarea "TOW UNIT TO AUTION" at bounding box center [382, 399] width 268 height 116
type textarea "UNIT IS NOT DRIVEABLE - TOW UNIT TO AUTION"
click at [778, 355] on textarea "TOW UNIT TO AUTION" at bounding box center [912, 399] width 268 height 116
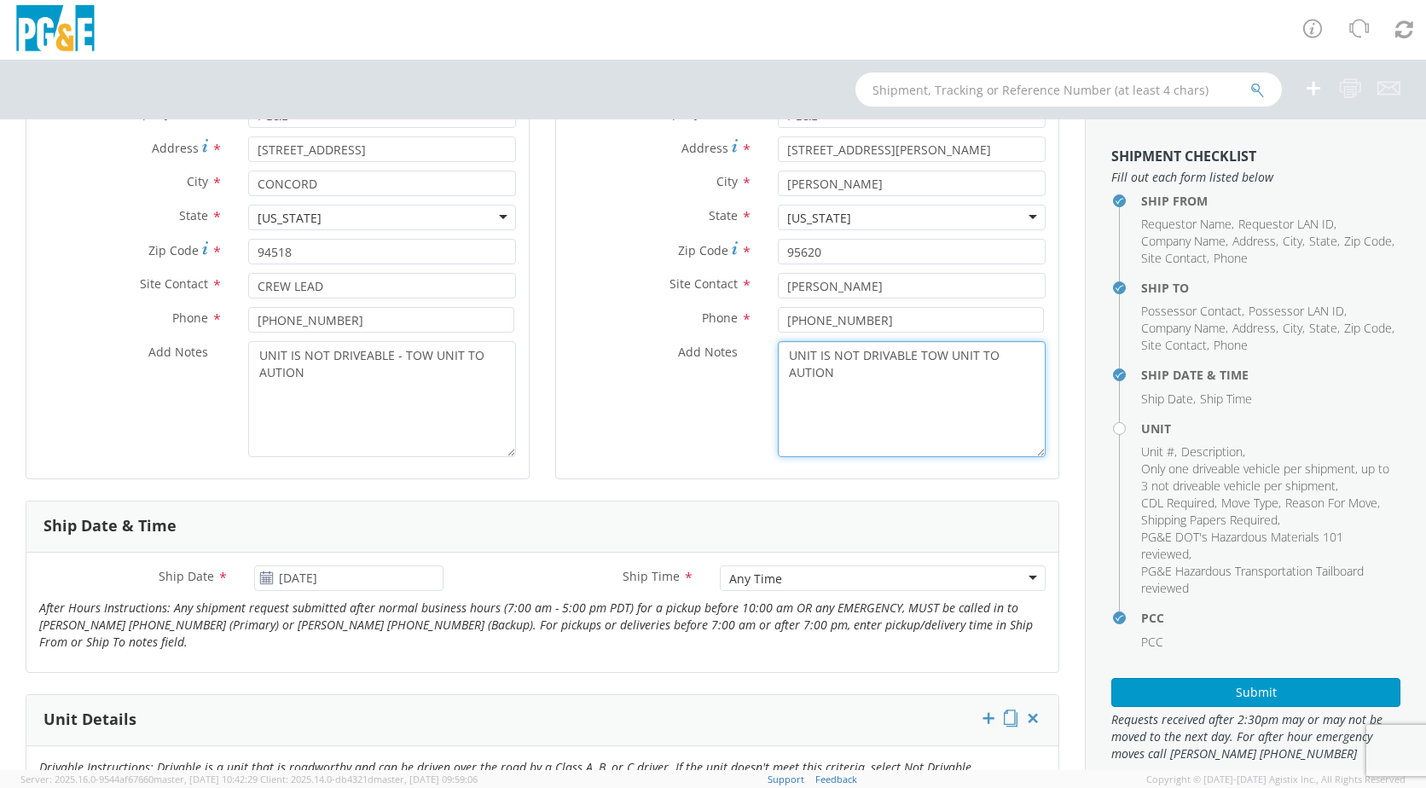
click at [881, 356] on textarea "UNIT IS NOT DRIVABLE TOW UNIT TO AUTION" at bounding box center [912, 399] width 268 height 116
type textarea "UNIT IS NOT DRIVEABLE TOW UNIT TO AUTION"
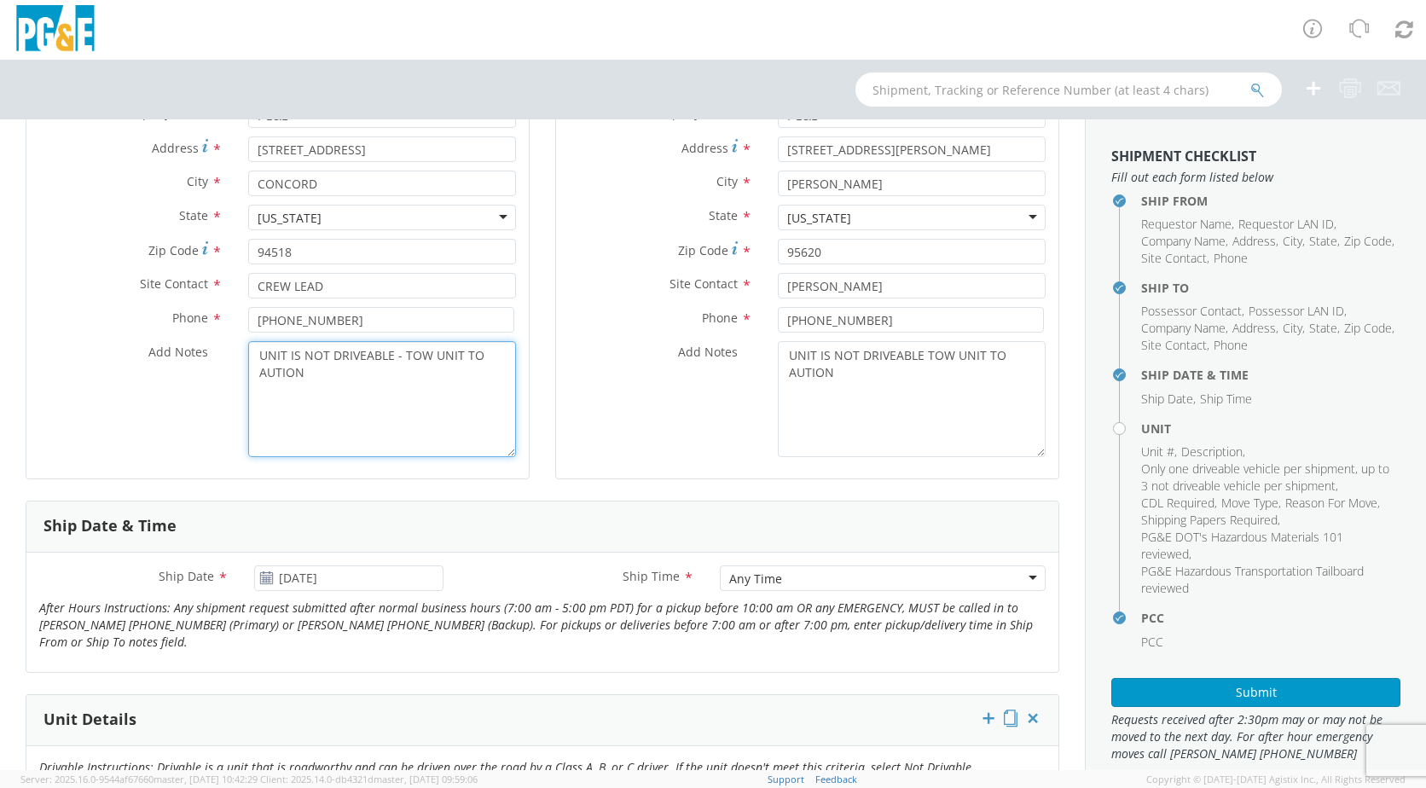
click at [358, 353] on textarea "UNIT IS NOT DRIVEABLE - TOW UNIT TO AUTION" at bounding box center [382, 399] width 268 height 116
click at [399, 374] on textarea "UNIT IS NOT DRIVEABLE - TOW UNIT TO AUTION" at bounding box center [382, 399] width 268 height 116
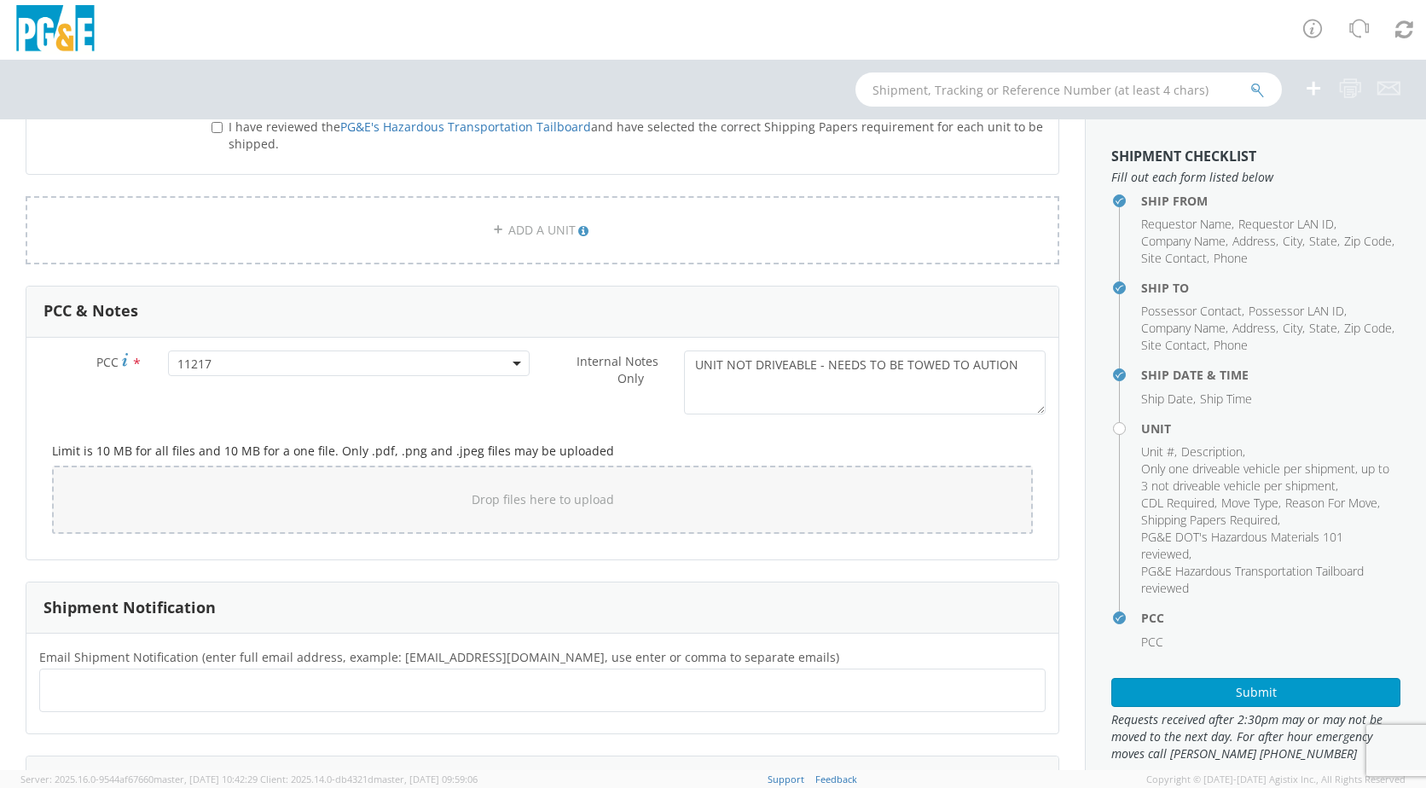
scroll to position [1137, 0]
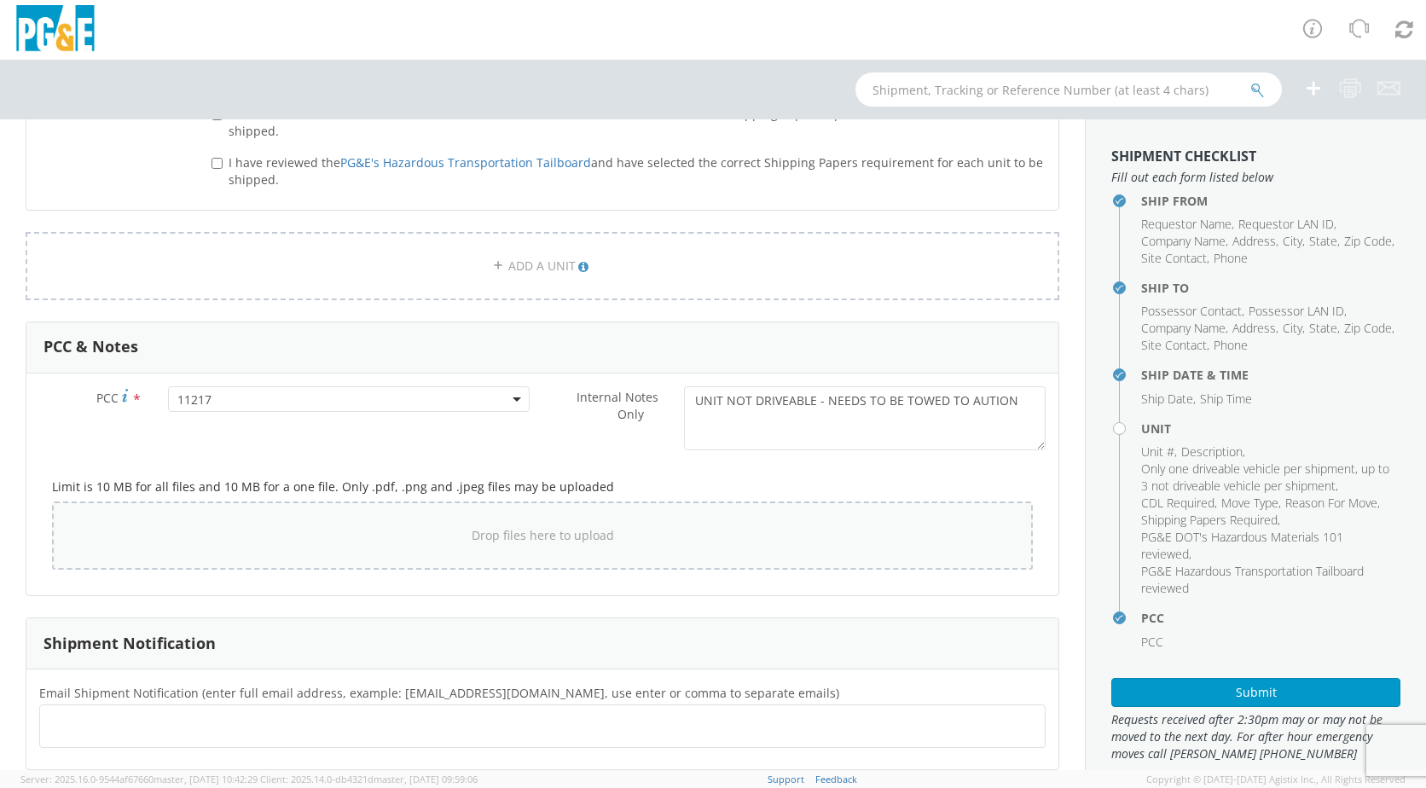
click at [103, 518] on div "Drop files here to upload" at bounding box center [542, 535] width 953 height 41
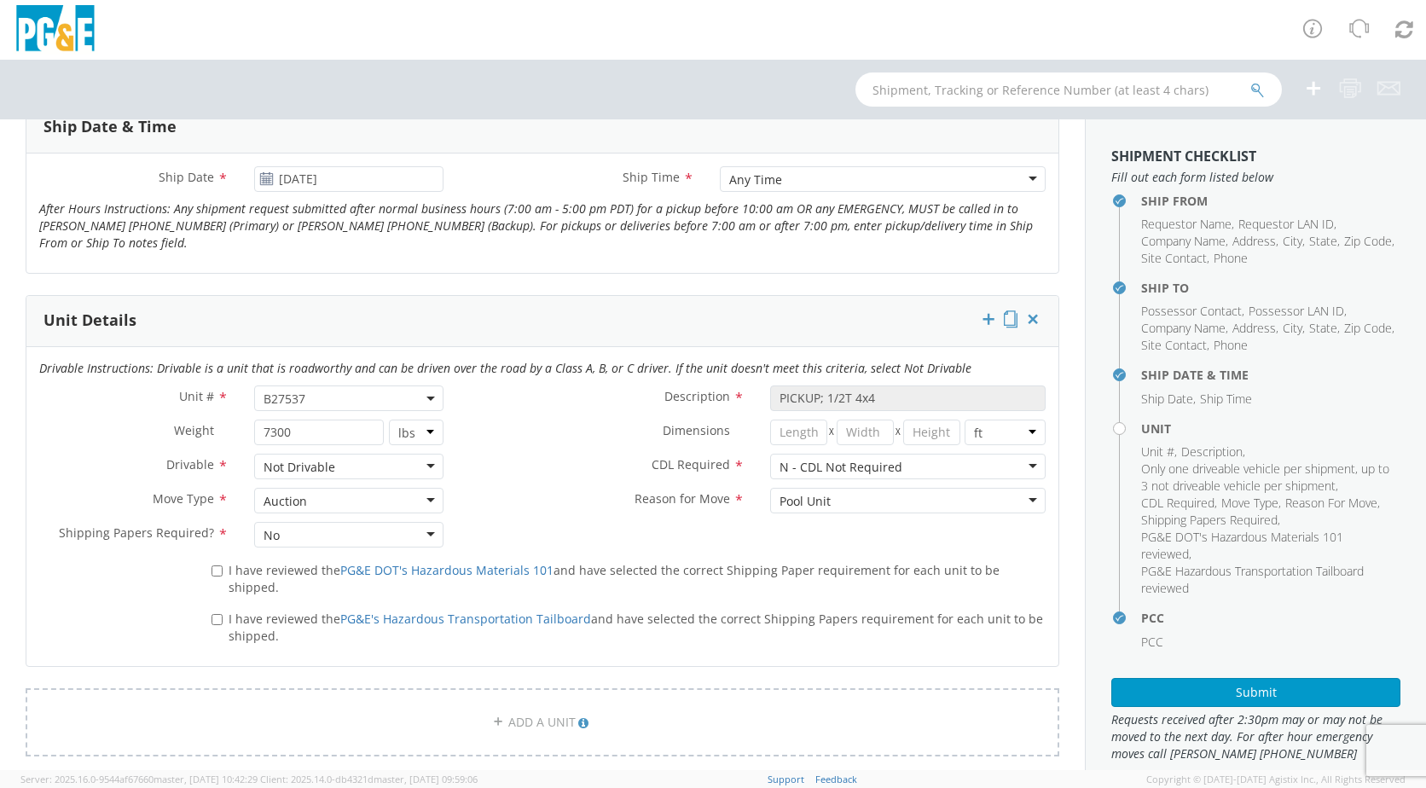
scroll to position [716, 0]
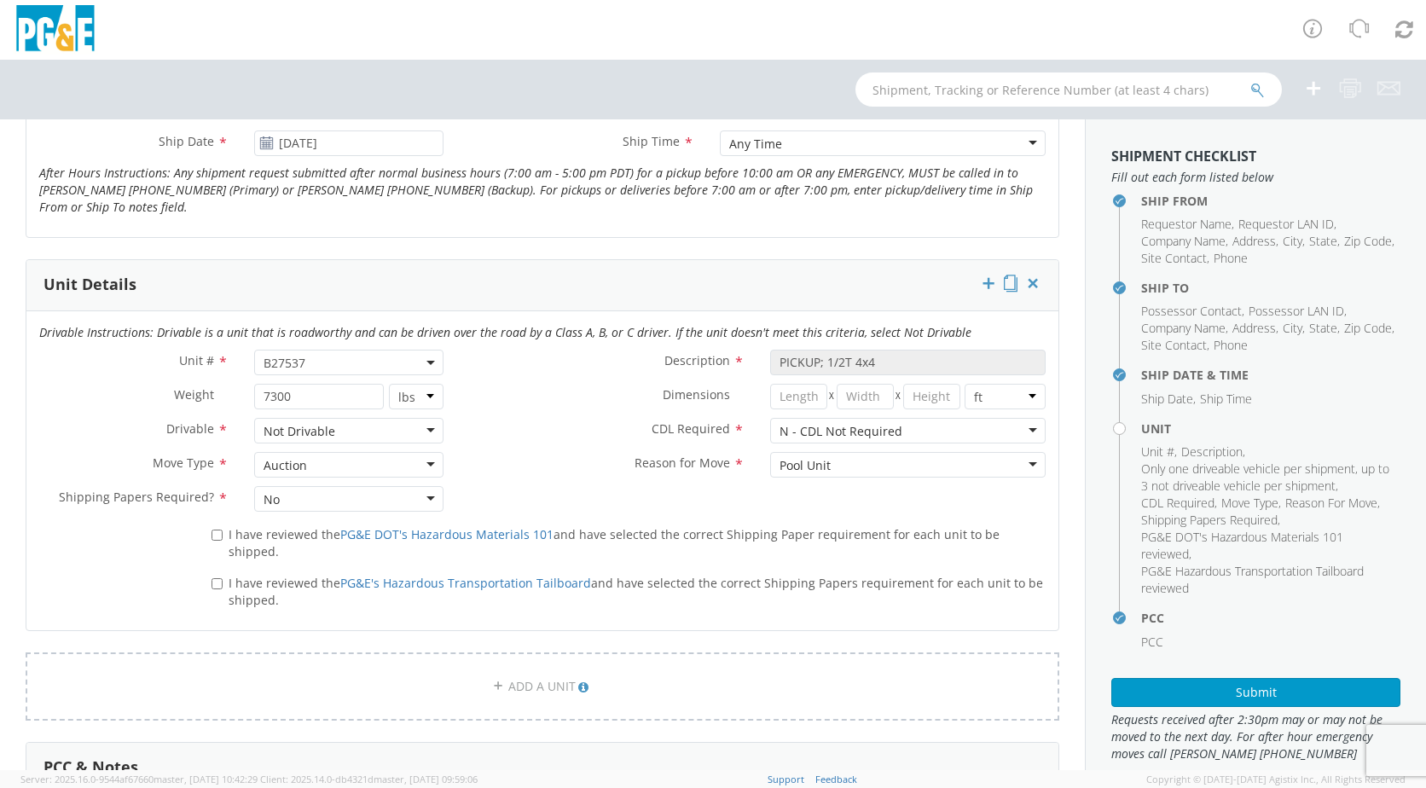
click at [1020, 468] on div "Pool Unit" at bounding box center [907, 465] width 275 height 26
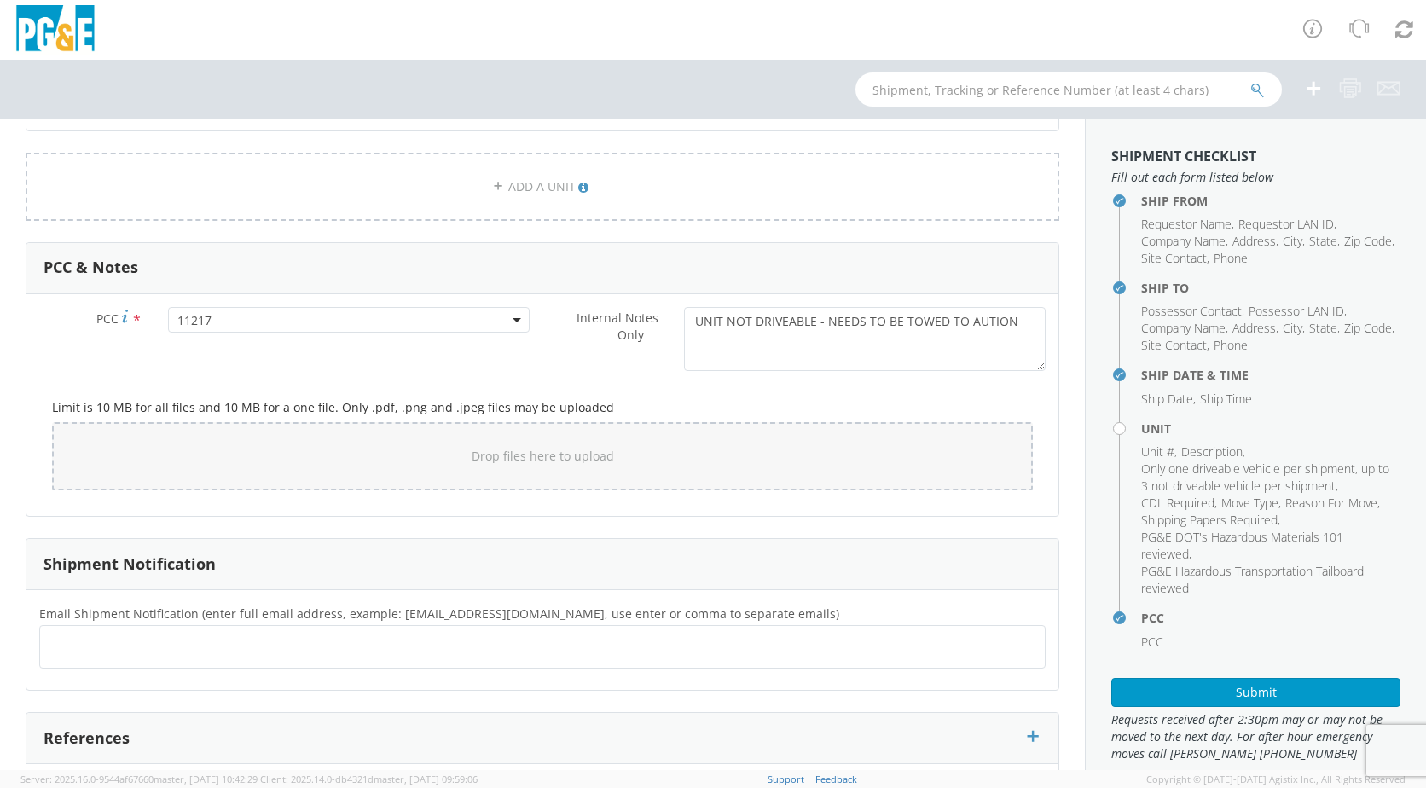
scroll to position [1309, 0]
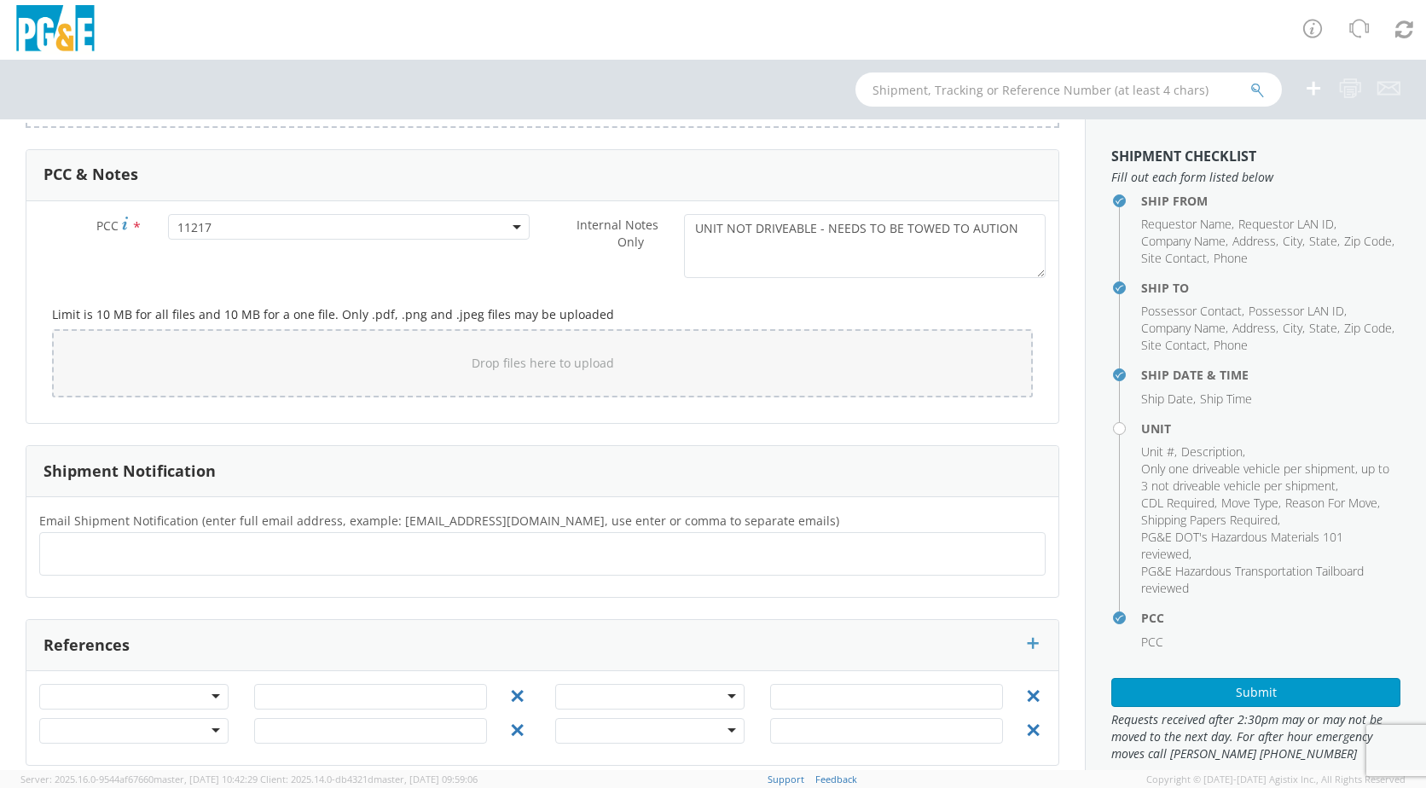
click at [90, 540] on ul at bounding box center [542, 554] width 991 height 28
type input "[EMAIL_ADDRESS][DOMAIN_NAME]"
click at [229, 542] on ul "[EMAIL_ADDRESS][DOMAIN_NAME] ×" at bounding box center [542, 554] width 991 height 29
type input "[EMAIL_ADDRESS][DOMAIN_NAME]"
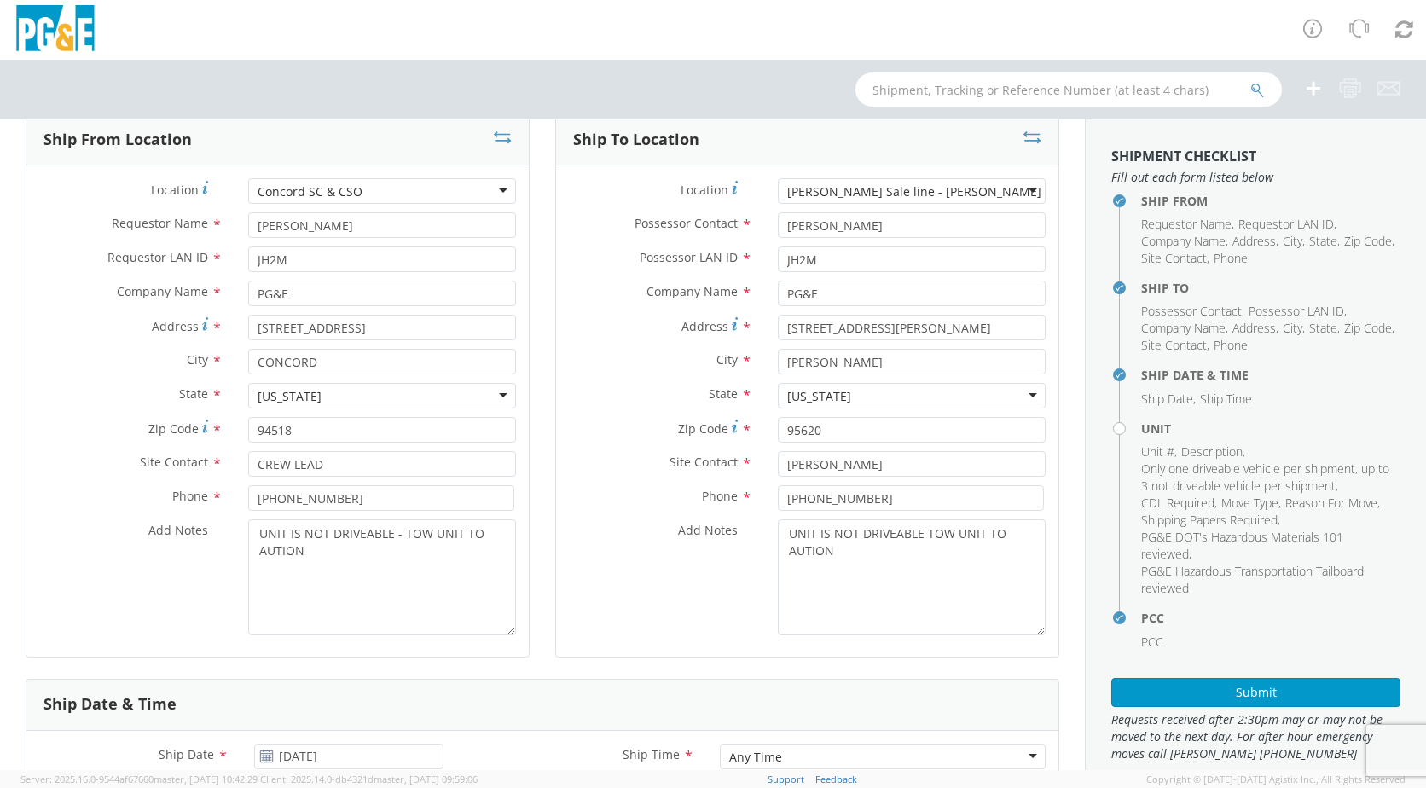
scroll to position [40, 0]
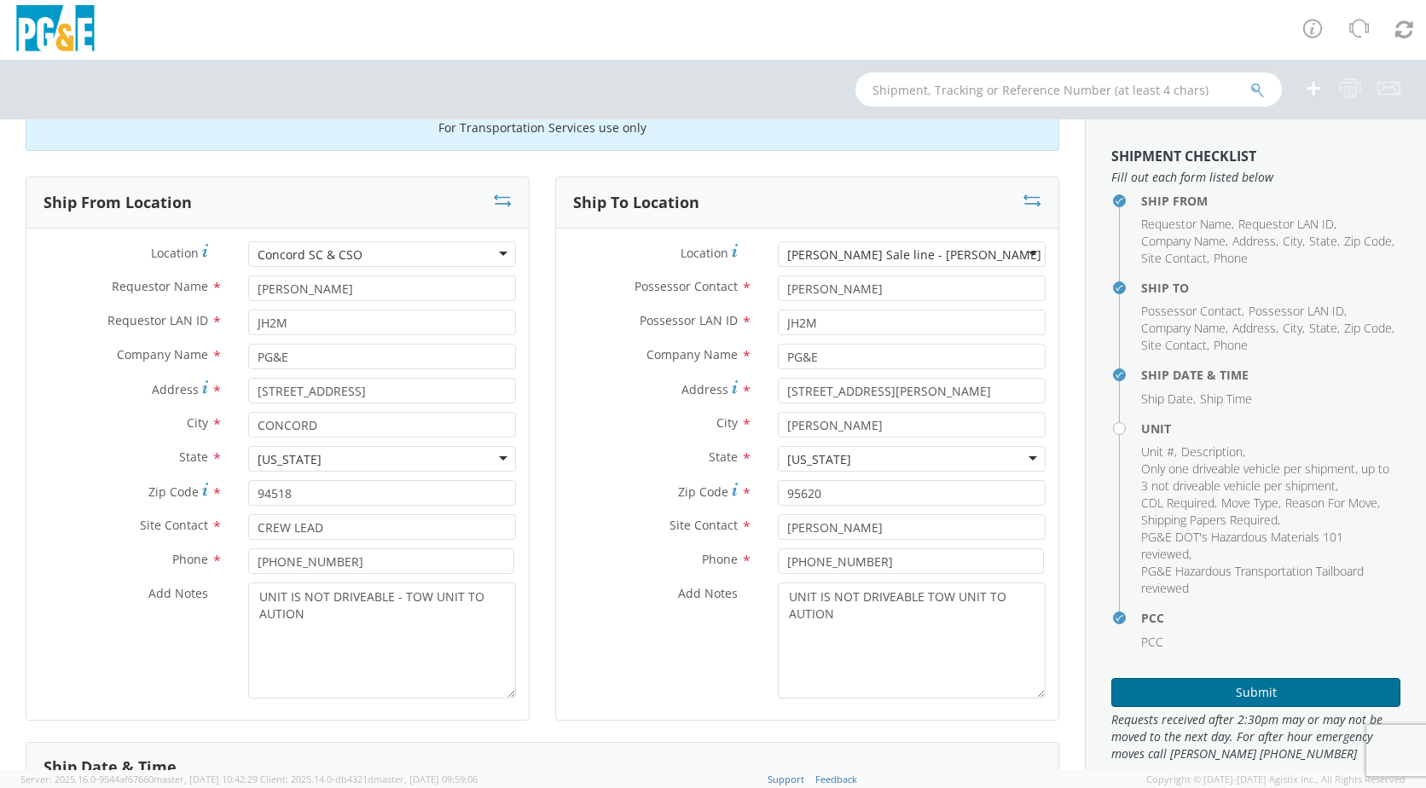
click at [1219, 692] on button "Submit" at bounding box center [1255, 692] width 289 height 29
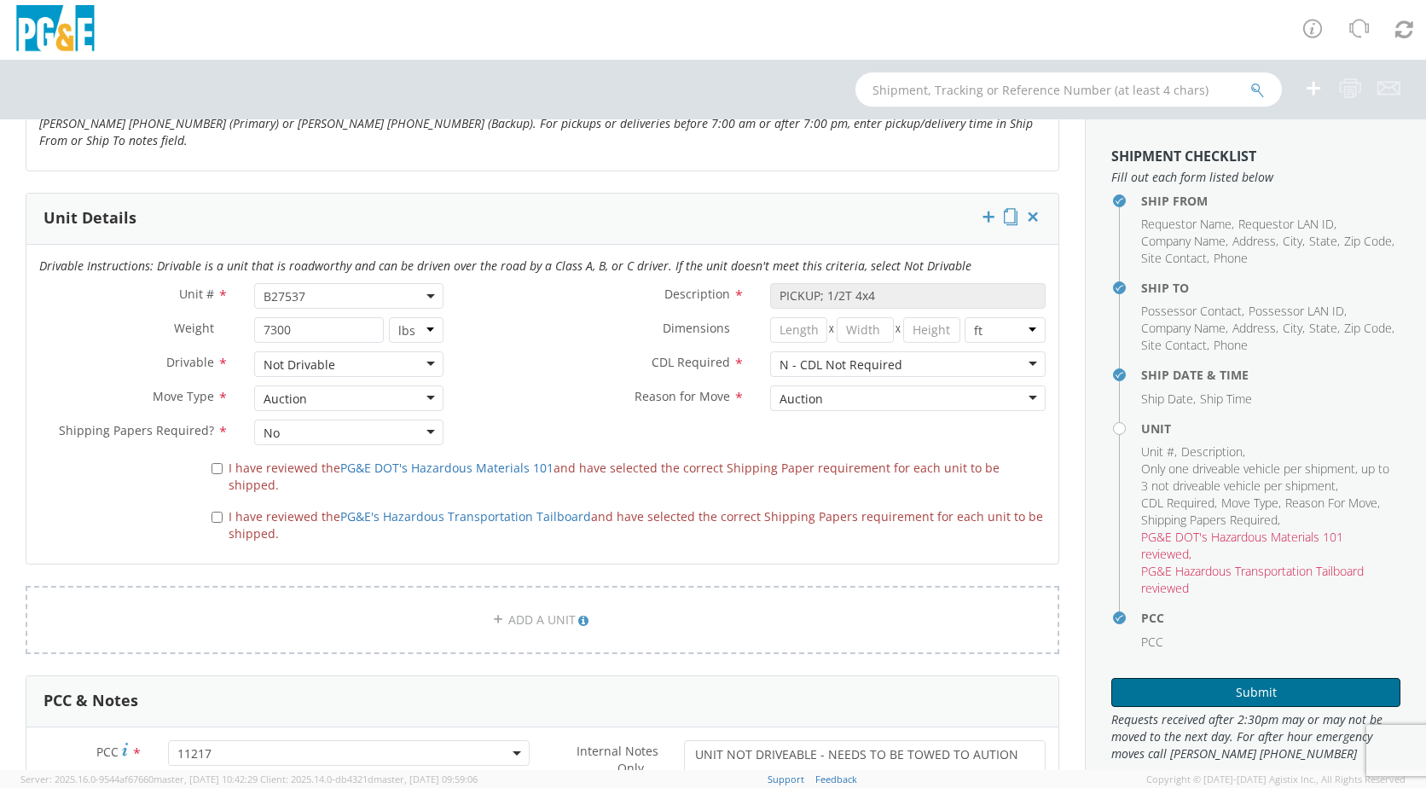
scroll to position [860, 0]
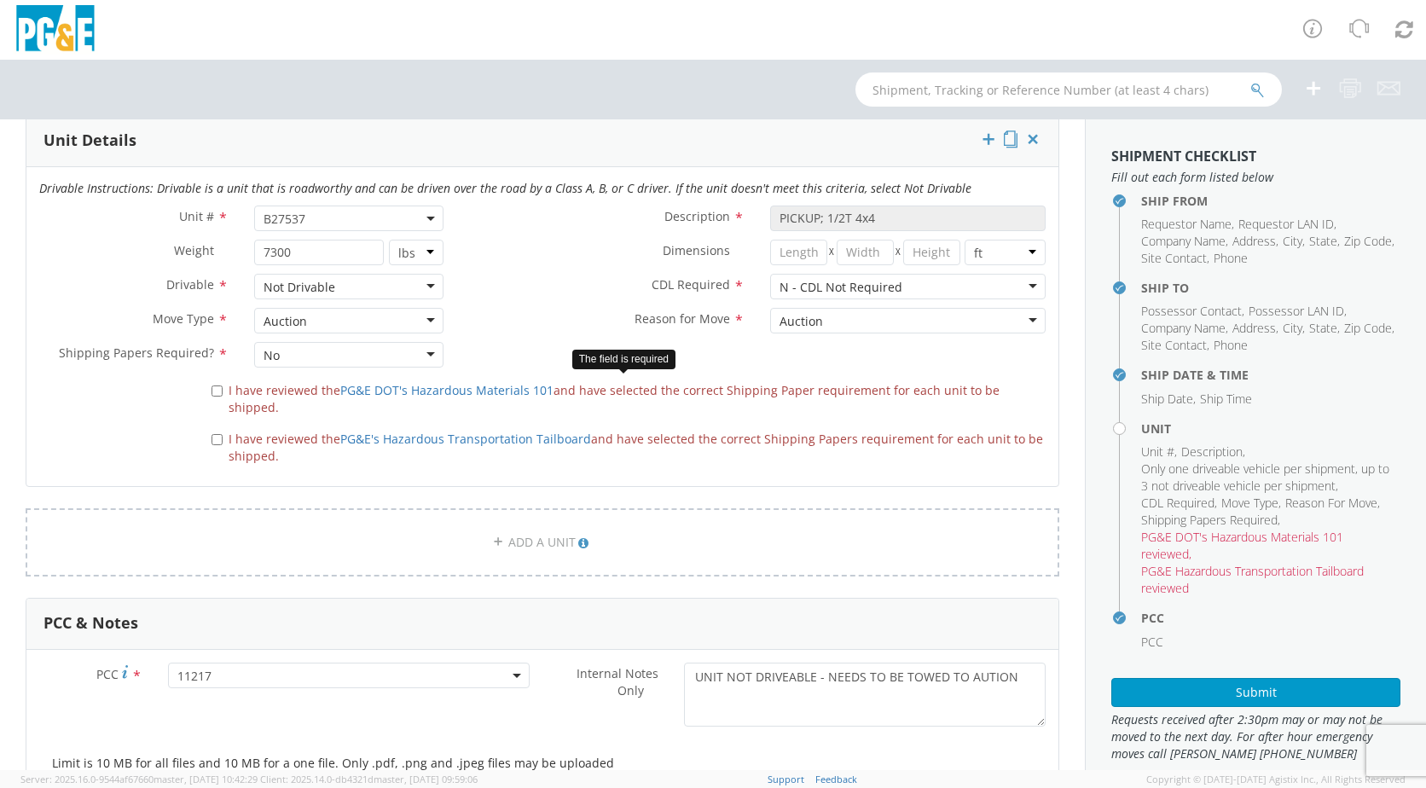
click at [213, 386] on label "I have reviewed the PG&E DOT's Hazardous Materials 101 and have selected the co…" at bounding box center [628, 397] width 834 height 37
drag, startPoint x: 213, startPoint y: 386, endPoint x: 217, endPoint y: 420, distance: 33.4
click at [217, 434] on input "I have reviewed the PG&E's Hazardous Transportation Tailboard and have selected…" at bounding box center [216, 439] width 11 height 11
checkbox input "true"
click at [215, 389] on input "I have reviewed the PG&E DOT's Hazardous Materials 101 and have selected the co…" at bounding box center [216, 390] width 11 height 11
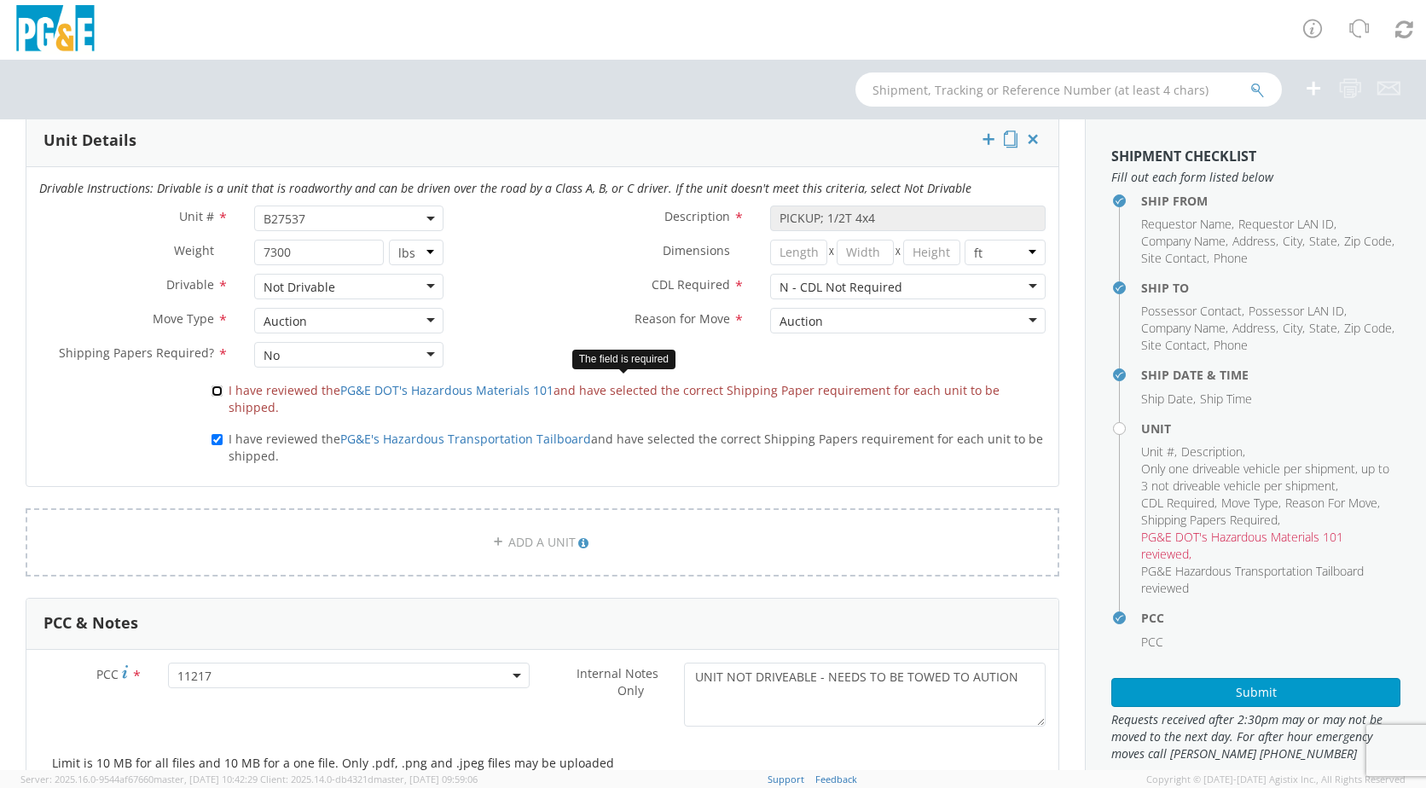
checkbox input "true"
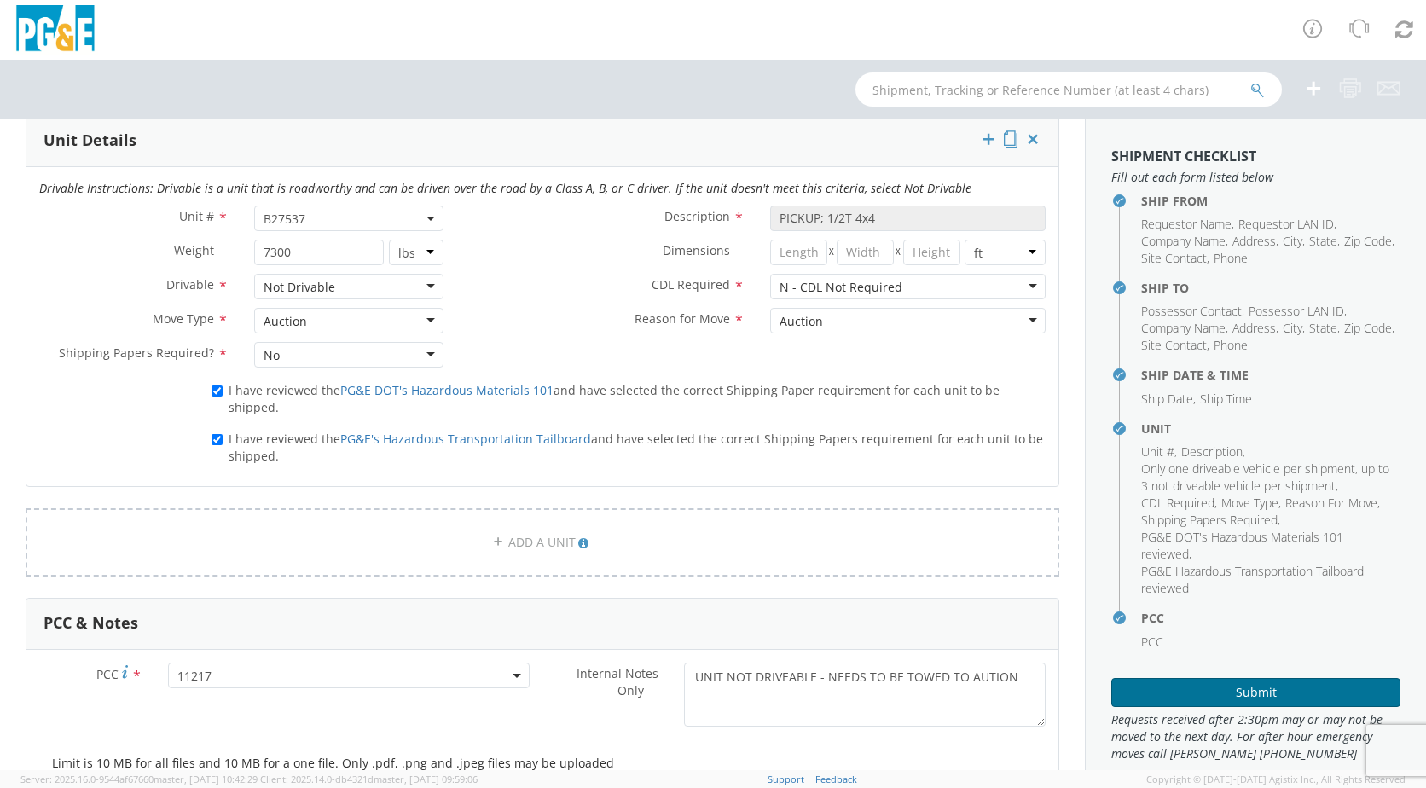
click at [1223, 695] on button "Submit" at bounding box center [1255, 692] width 289 height 29
